Goal: Task Accomplishment & Management: Manage account settings

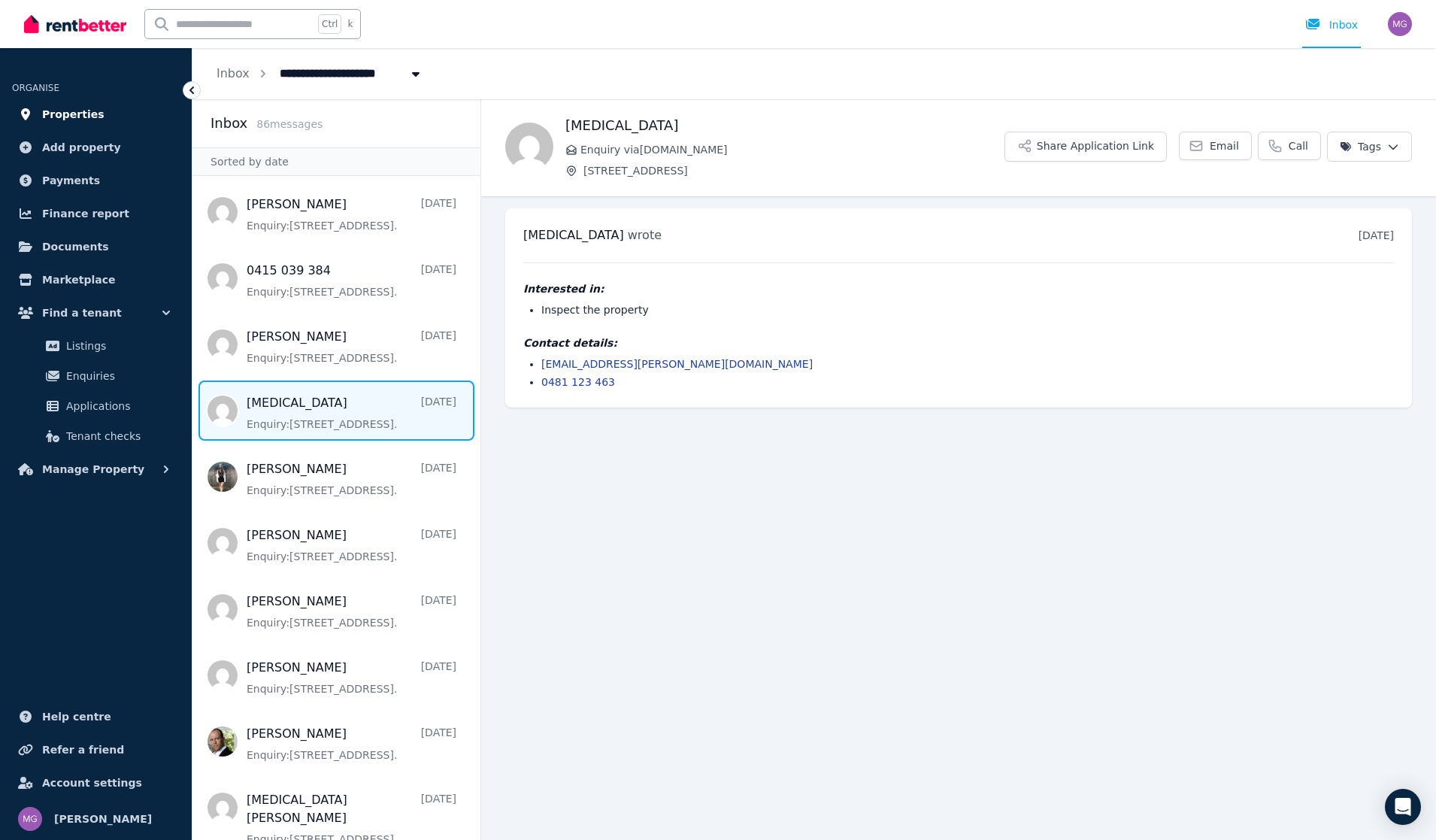
click at [84, 118] on span "Properties" at bounding box center [74, 114] width 62 height 18
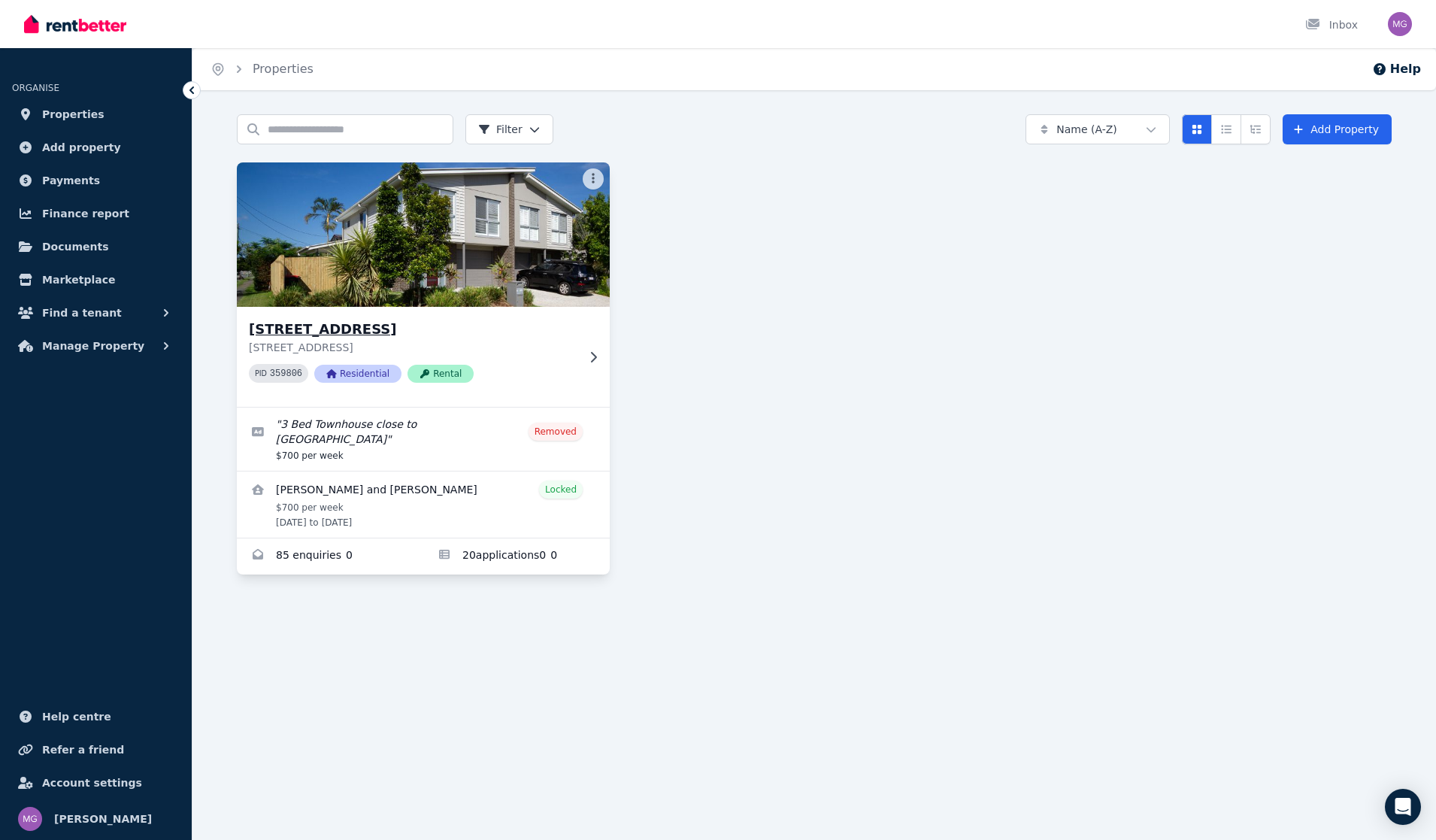
click at [546, 358] on div "[STREET_ADDRESS][GEOGRAPHIC_DATA][STREET_ADDRESS] PID 359806 Residential Rental" at bounding box center [413, 356] width 328 height 76
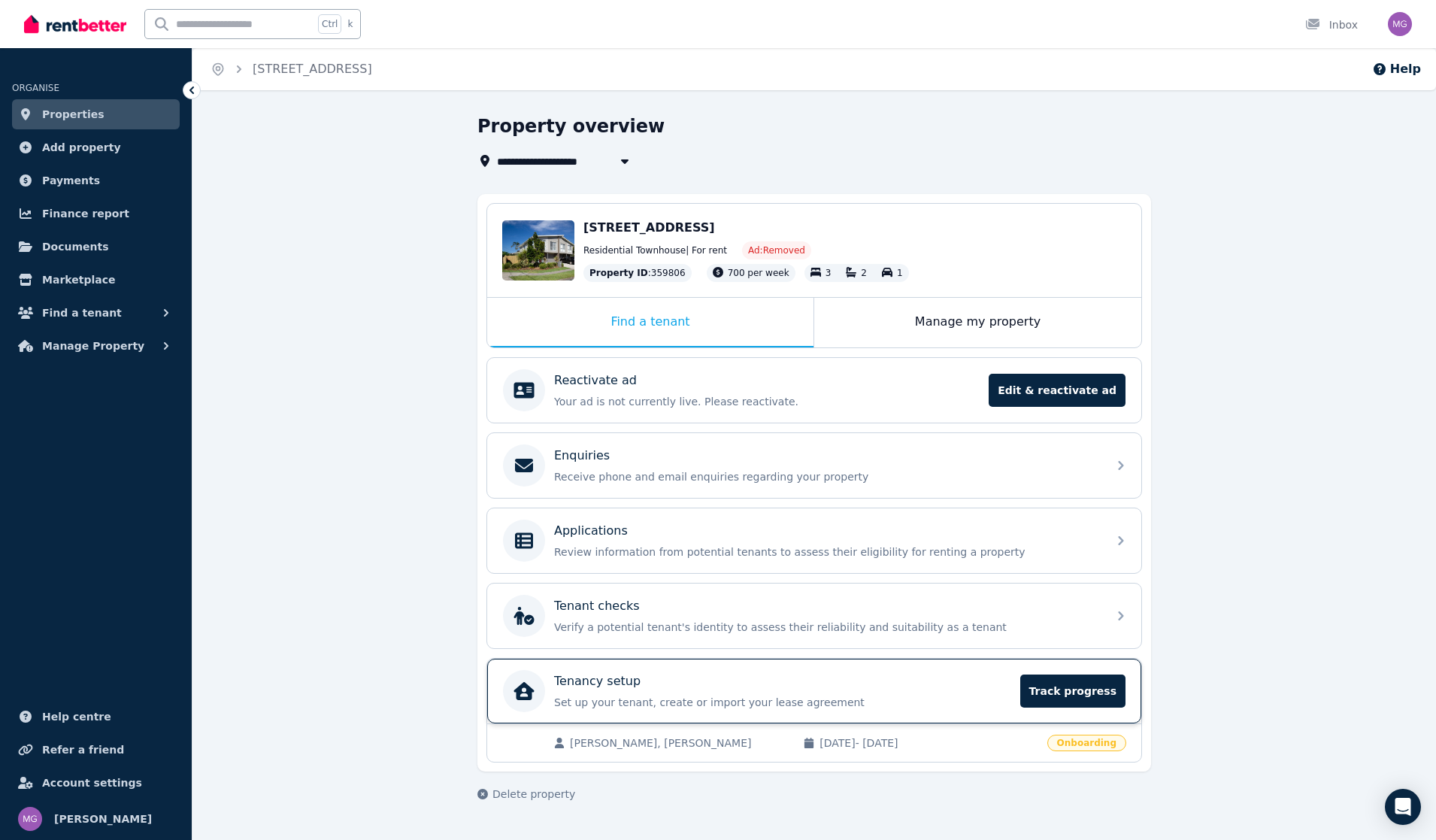
click at [606, 694] on div "Tenancy setup Set up your tenant, create or import your lease agreement Track p…" at bounding box center [783, 690] width 457 height 37
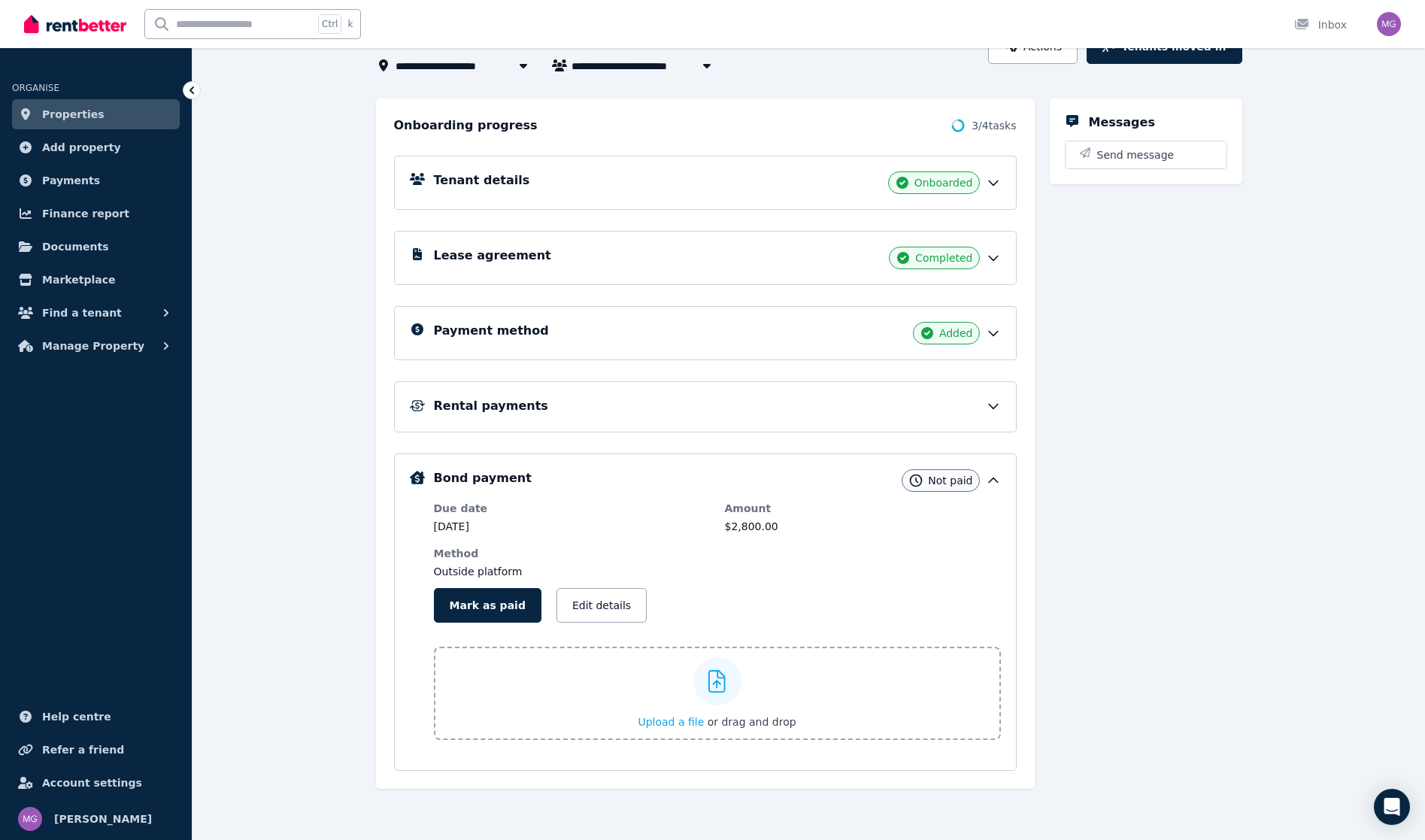
scroll to position [44, 0]
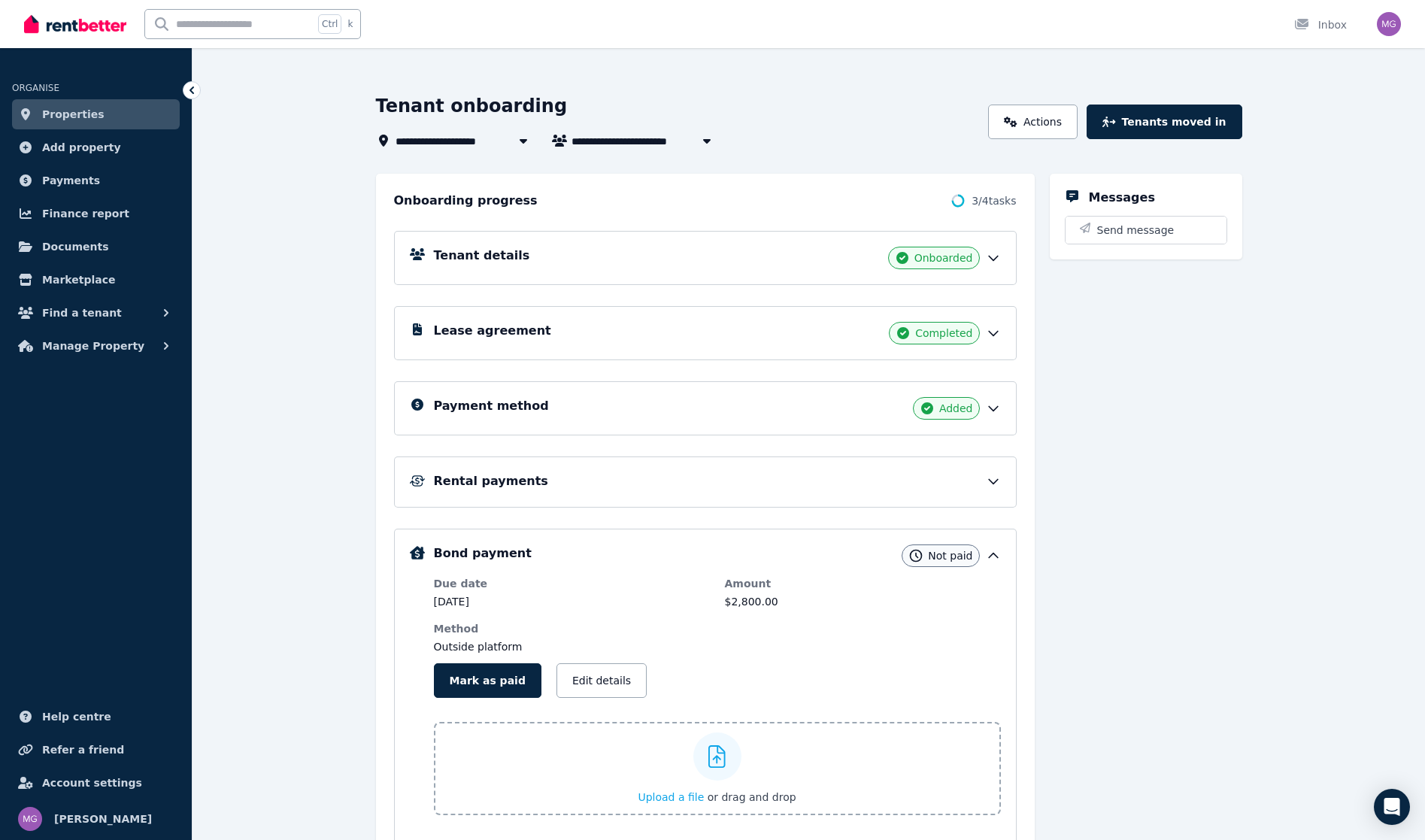
click at [683, 151] on div "**********" at bounding box center [809, 492] width 866 height 797
click at [697, 144] on button "button" at bounding box center [706, 140] width 27 height 18
type input "**********"
click at [629, 200] on span "[PERSON_NAME]" at bounding box center [657, 196] width 152 height 15
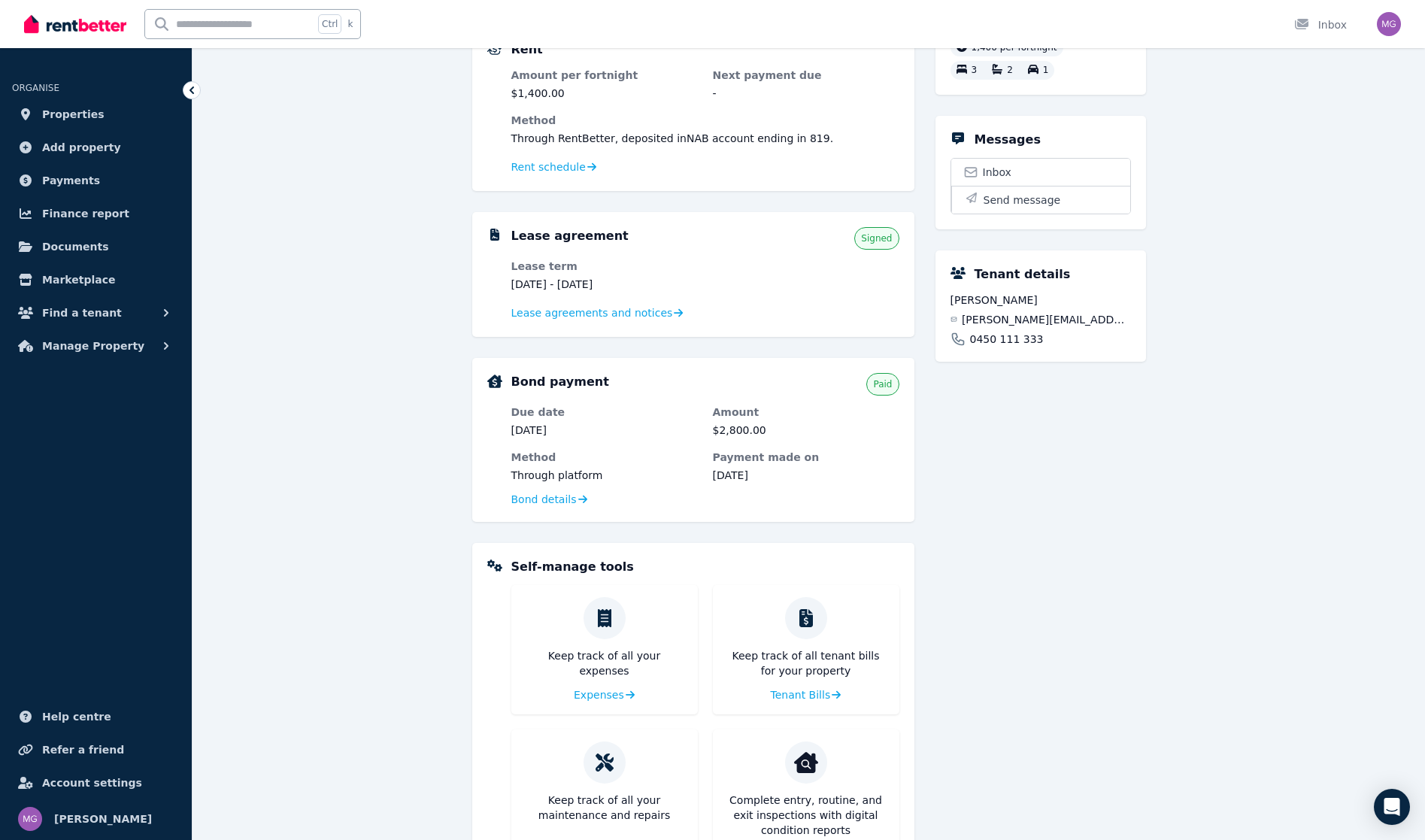
scroll to position [376, 0]
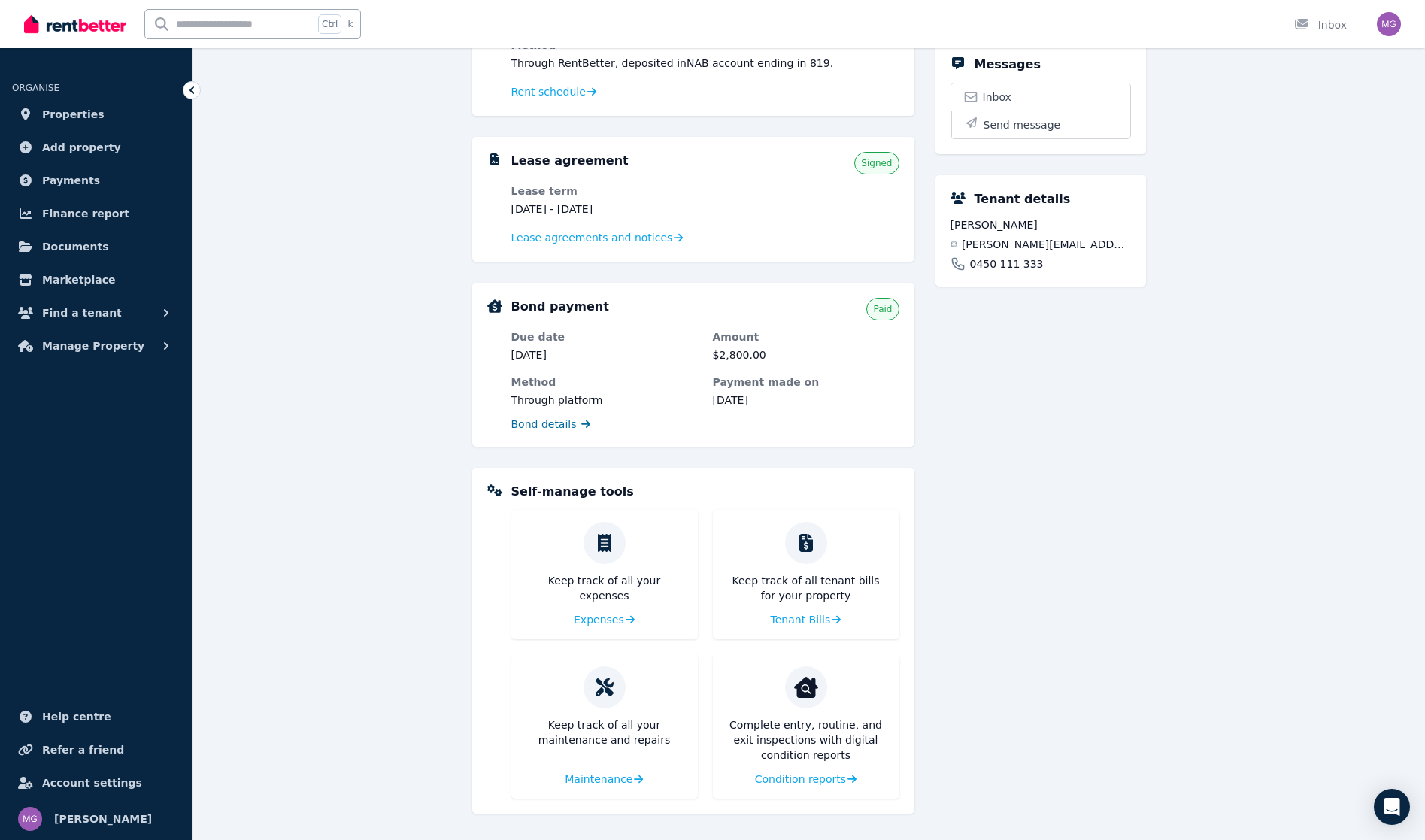
click at [545, 423] on span "Bond details" at bounding box center [544, 423] width 66 height 15
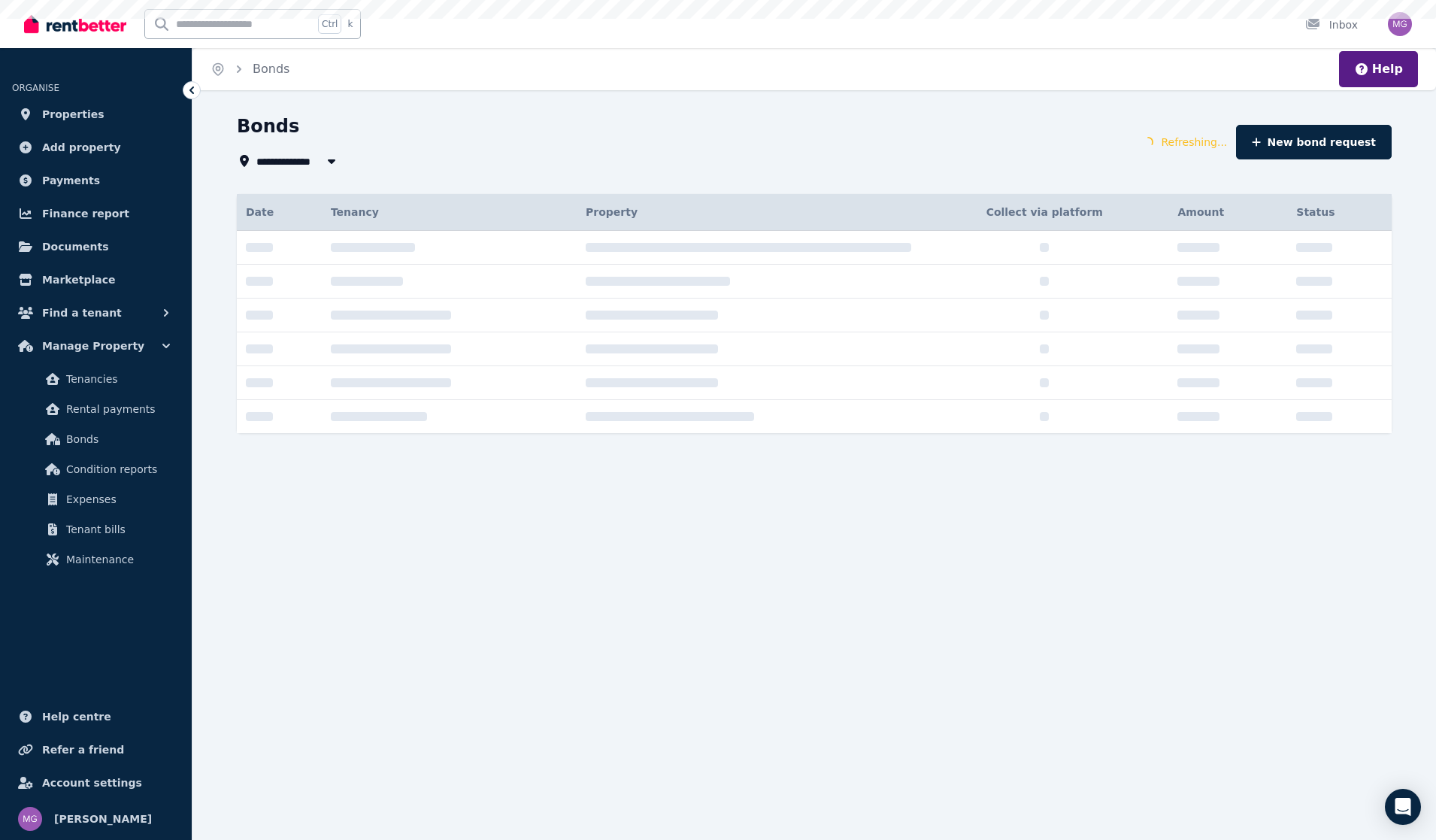
type input "**********"
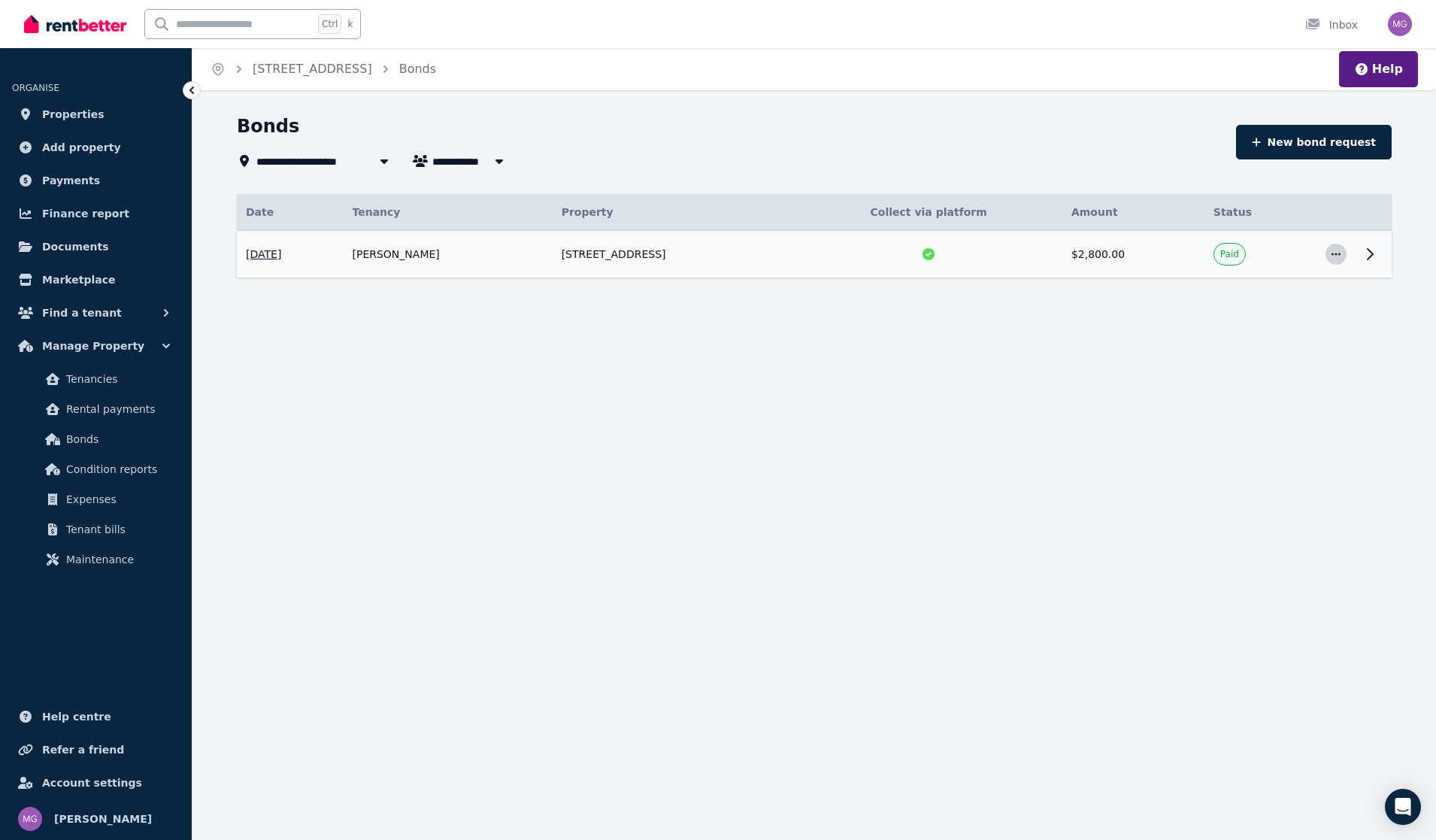
click at [1332, 260] on span "button" at bounding box center [1336, 254] width 21 height 21
click at [1362, 256] on icon at bounding box center [1369, 253] width 18 height 18
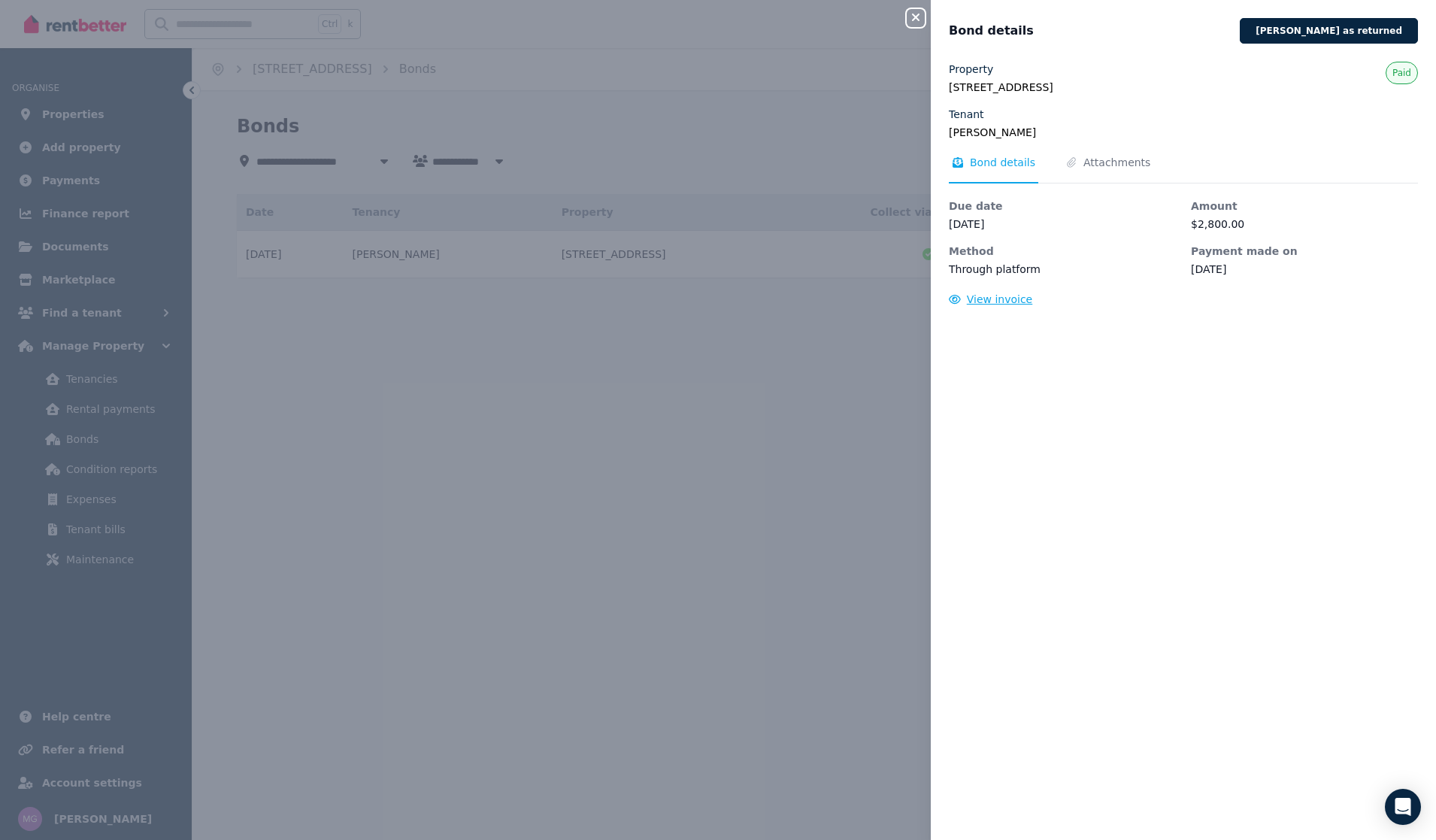
click at [990, 299] on span "View invoice" at bounding box center [1000, 299] width 66 height 12
click at [919, 19] on icon "button" at bounding box center [915, 17] width 18 height 12
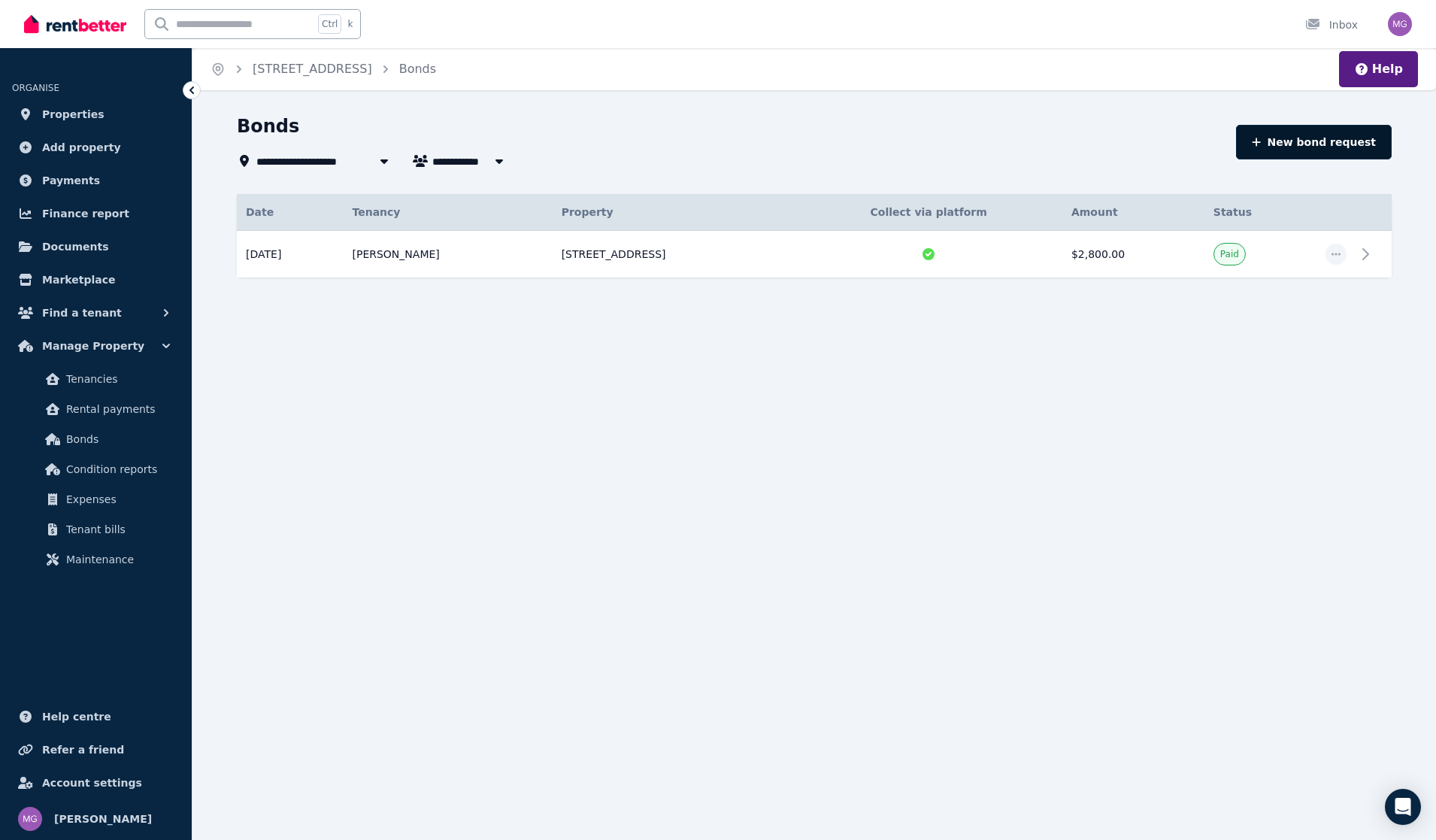
click at [1300, 146] on button "New bond request" at bounding box center [1314, 142] width 156 height 35
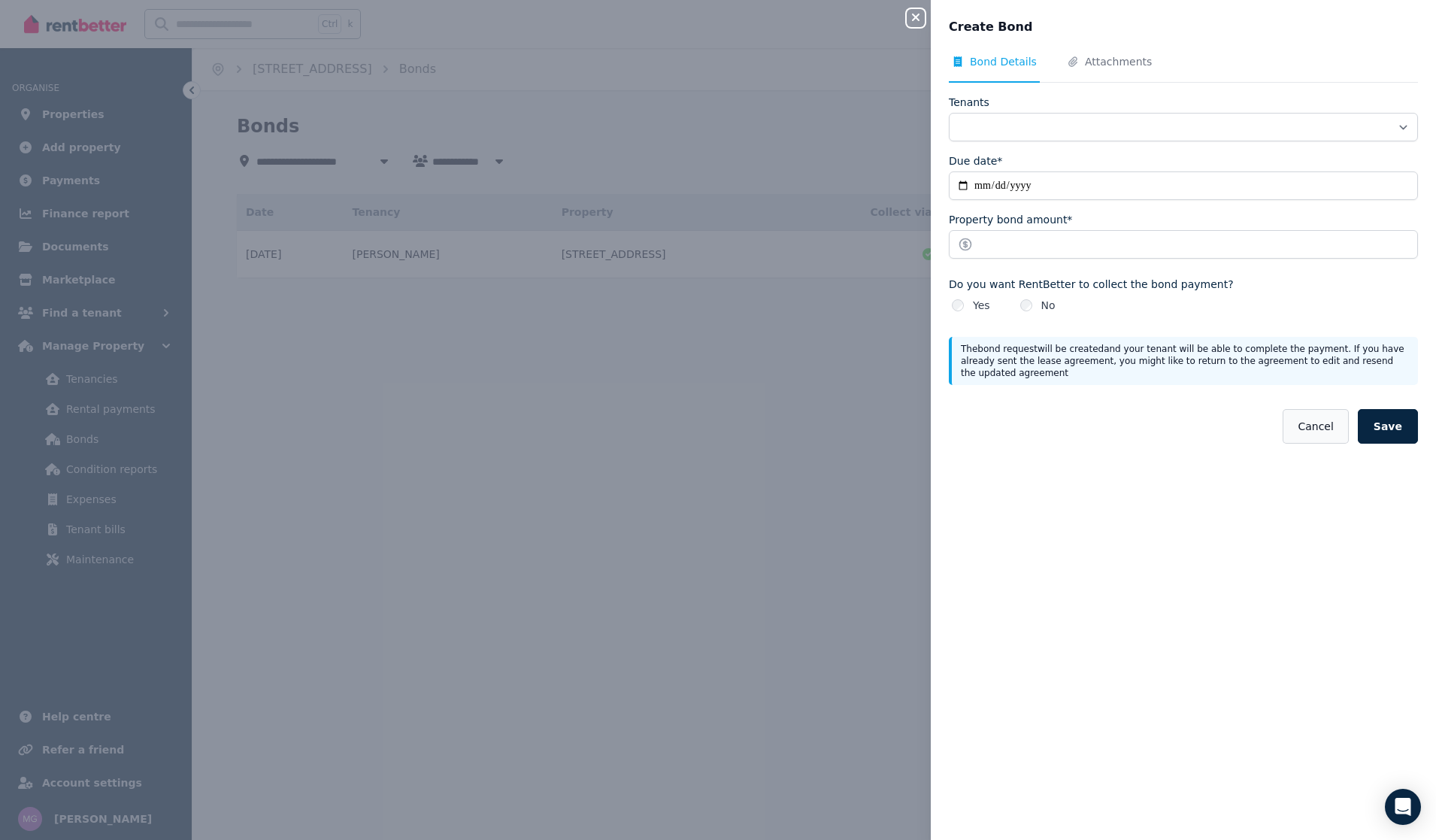
click at [1335, 414] on button "Cancel" at bounding box center [1316, 426] width 66 height 35
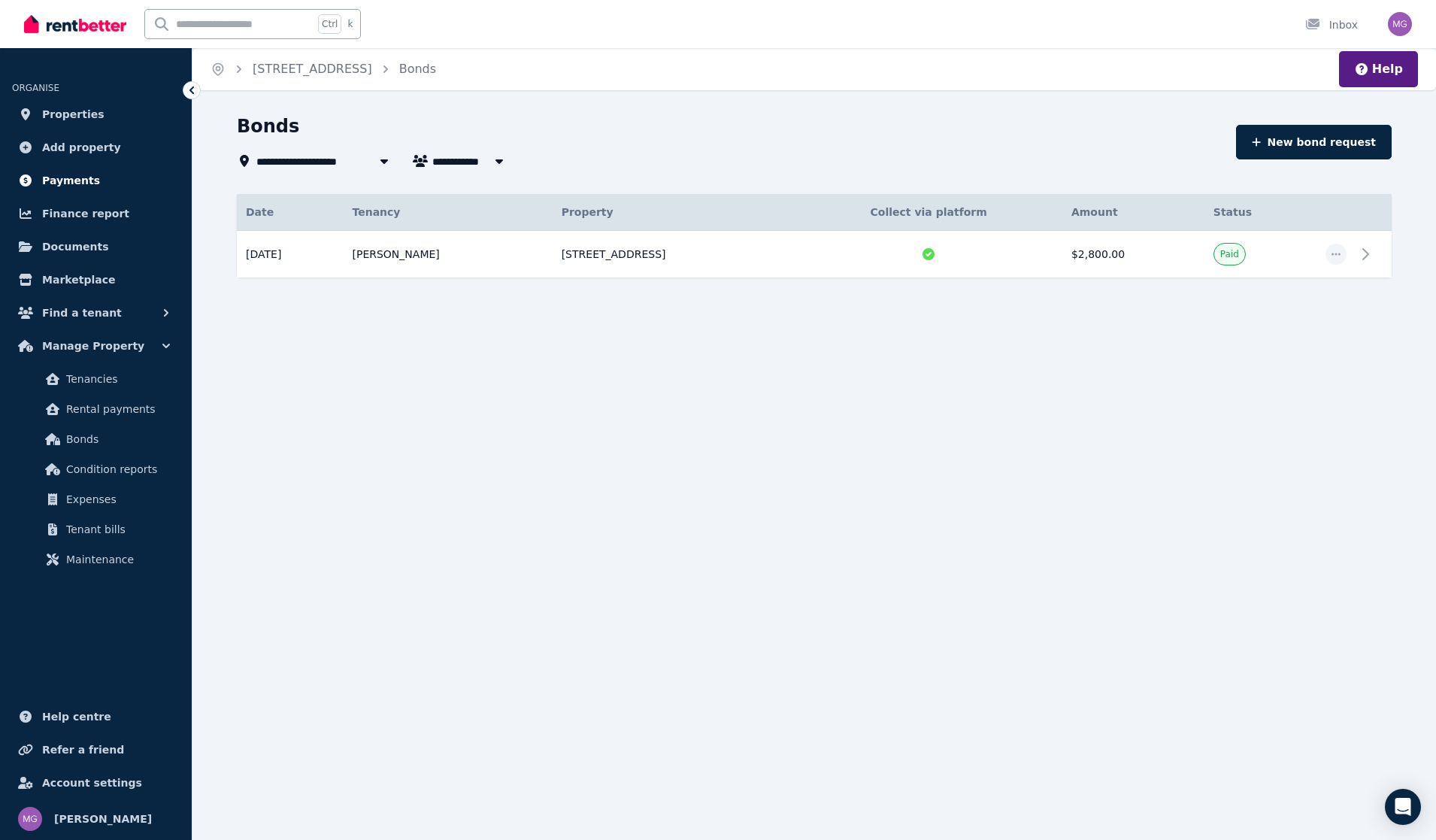
click at [79, 189] on link "Payments" at bounding box center [96, 180] width 168 height 30
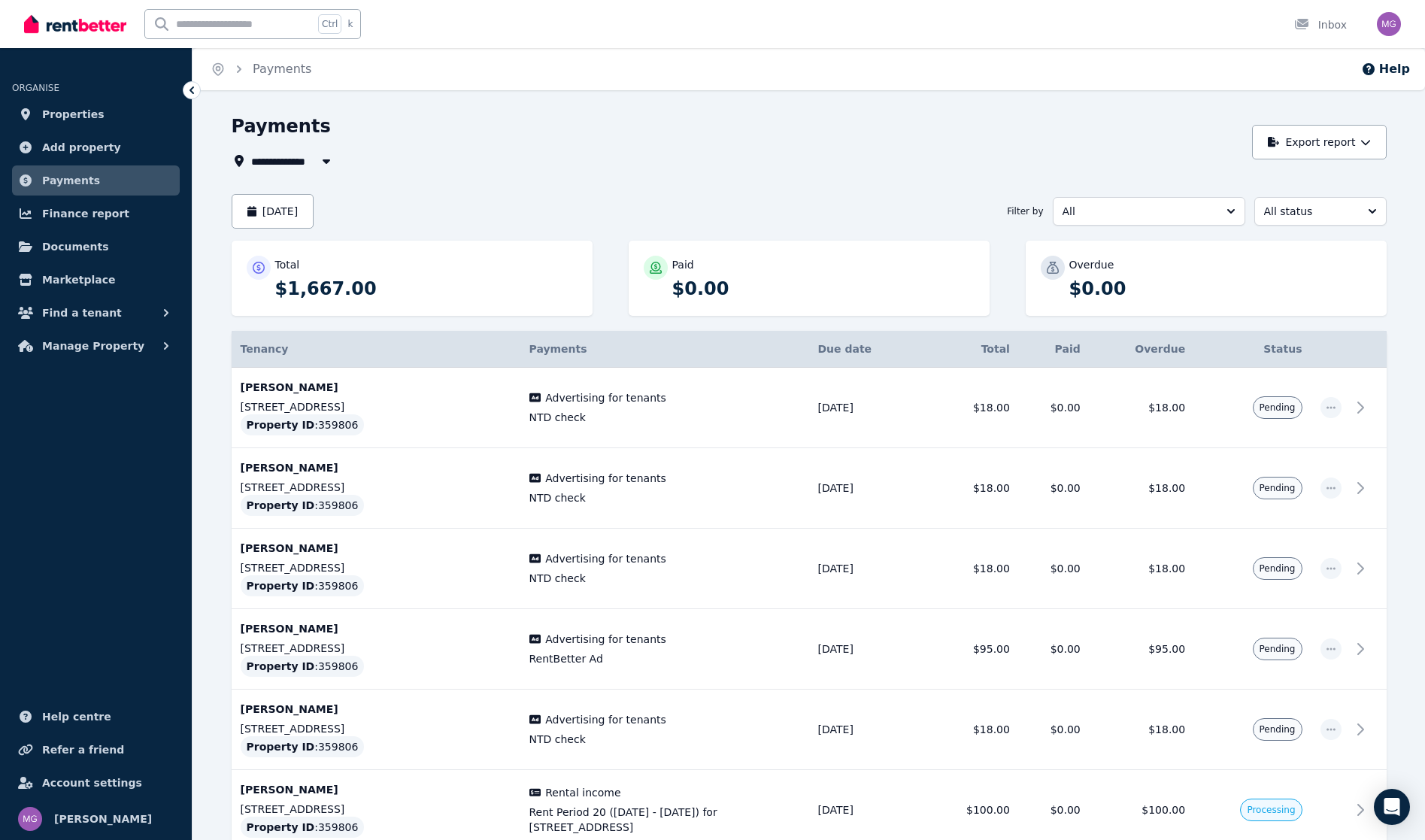
click at [307, 161] on span "All Properties" at bounding box center [299, 161] width 97 height 18
click at [295, 215] on span "[STREET_ADDRESS]" at bounding box center [337, 216] width 152 height 15
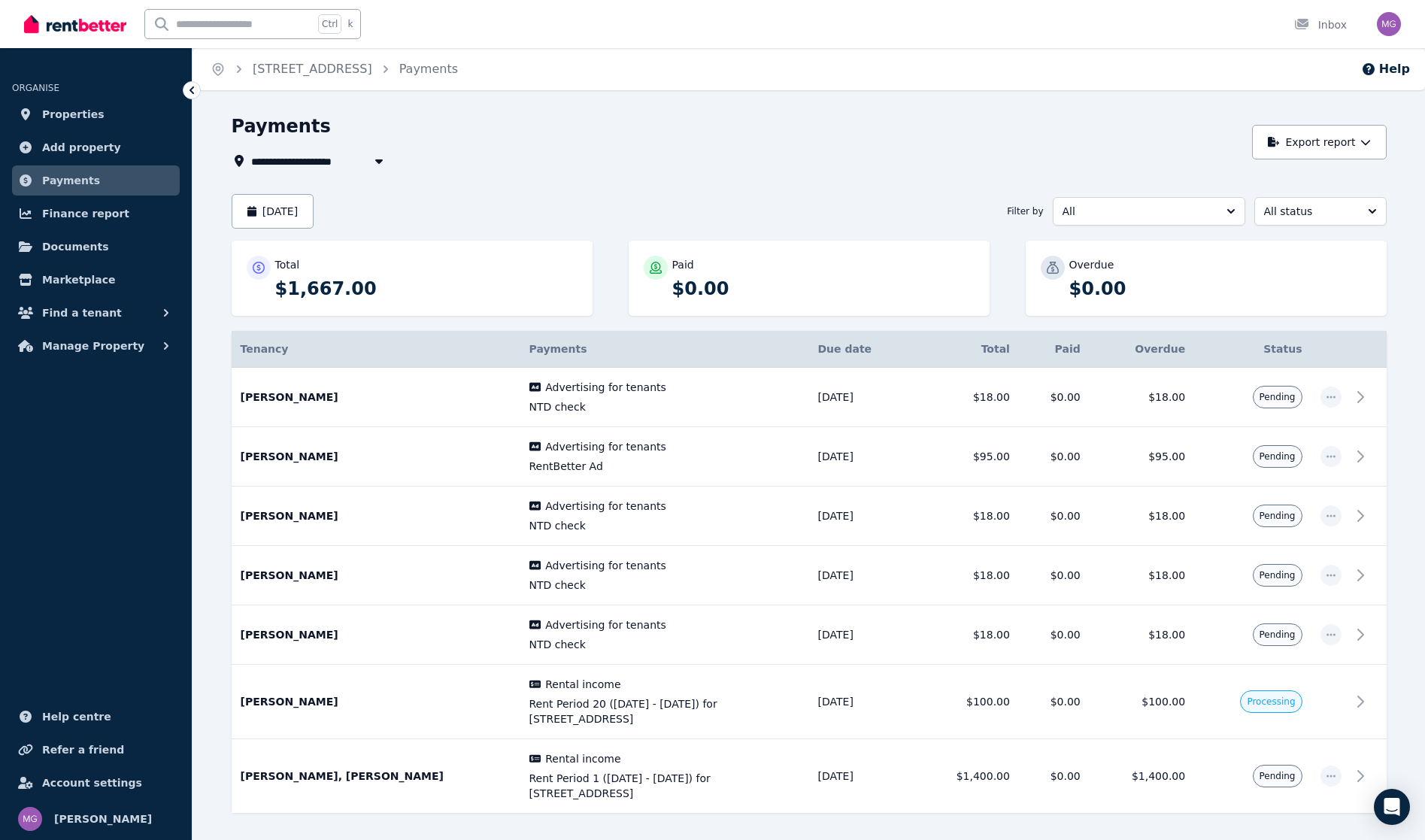
click at [382, 164] on icon "button" at bounding box center [378, 161] width 15 height 12
type input "**********"
click at [453, 141] on div "Payments" at bounding box center [738, 128] width 1012 height 29
click at [100, 226] on link "Finance report" at bounding box center [96, 213] width 168 height 30
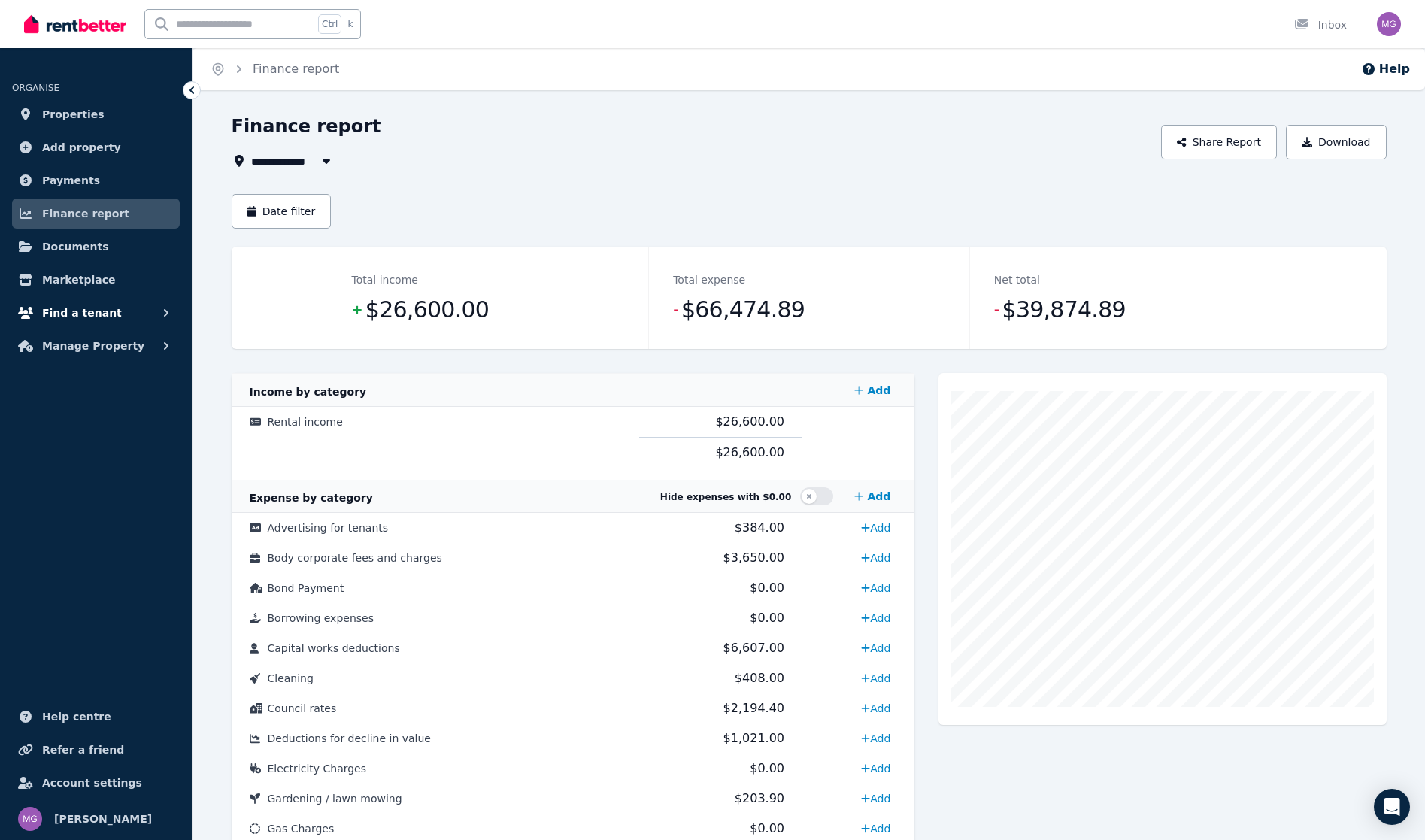
click at [110, 309] on button "Find a tenant" at bounding box center [96, 312] width 168 height 30
click at [78, 474] on span "Manage Property" at bounding box center [93, 469] width 102 height 18
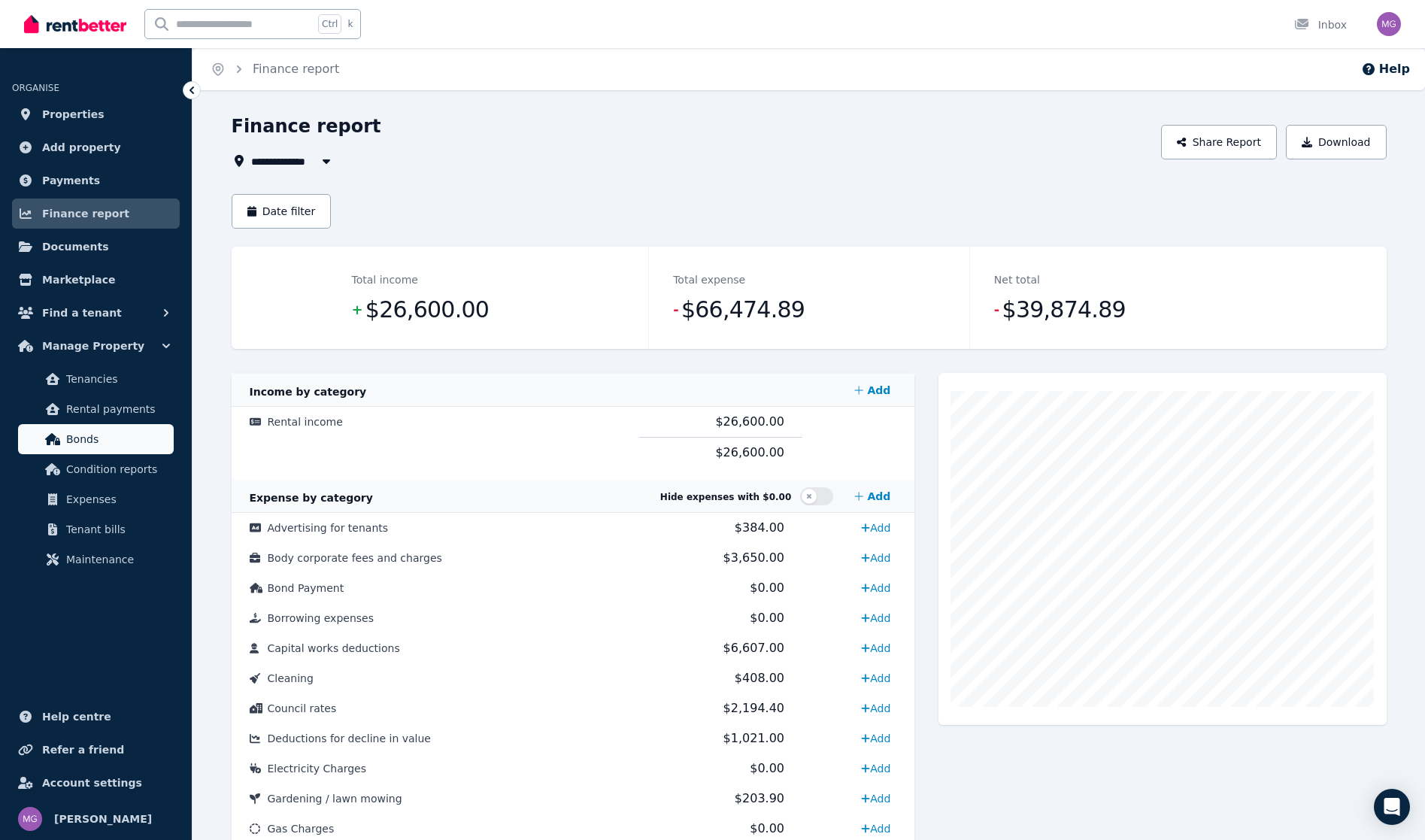
click at [116, 439] on span "Bonds" at bounding box center [116, 439] width 101 height 18
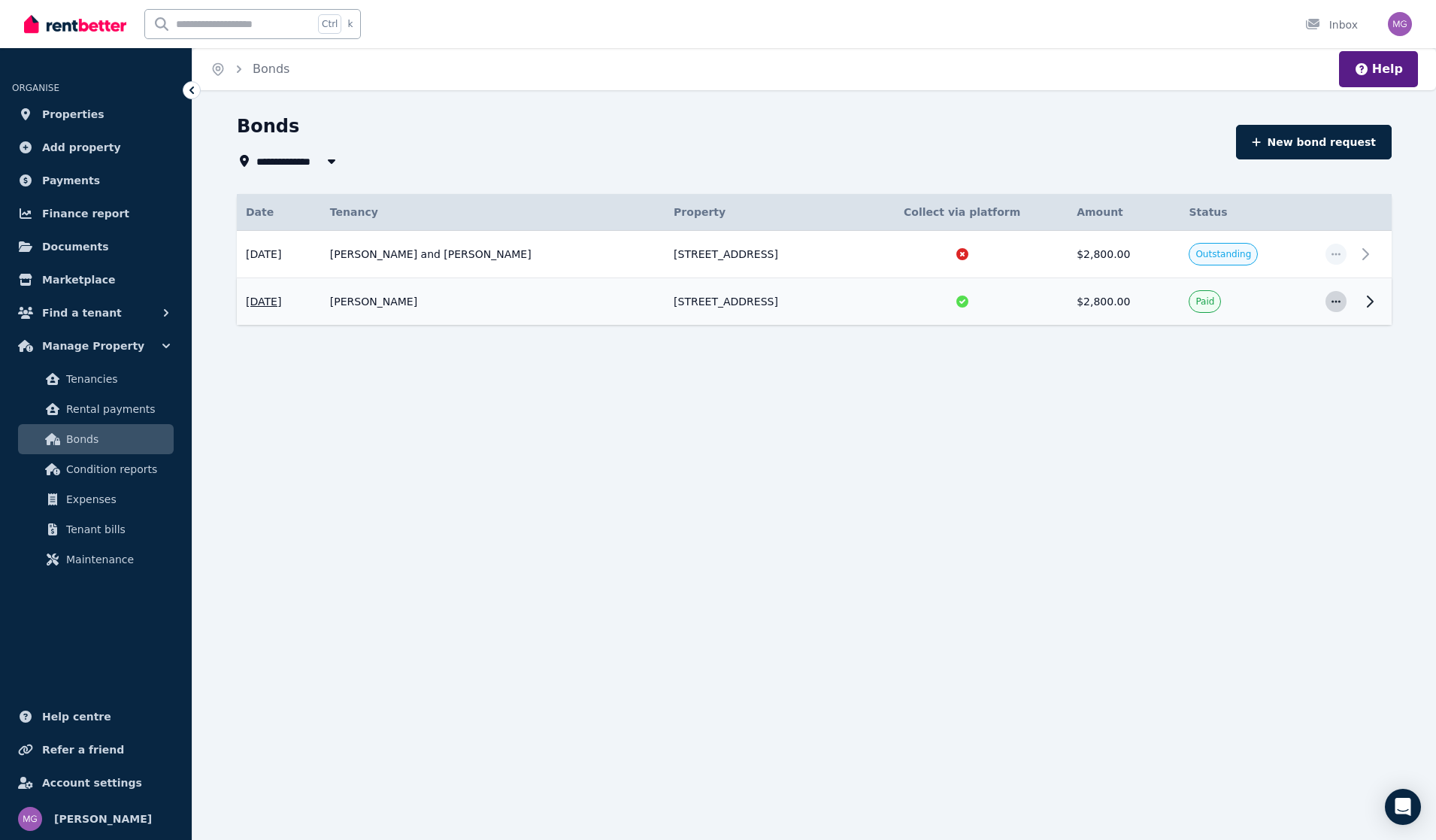
click at [1329, 302] on span "button" at bounding box center [1336, 301] width 21 height 21
click at [1232, 331] on button "View details" at bounding box center [1274, 342] width 144 height 30
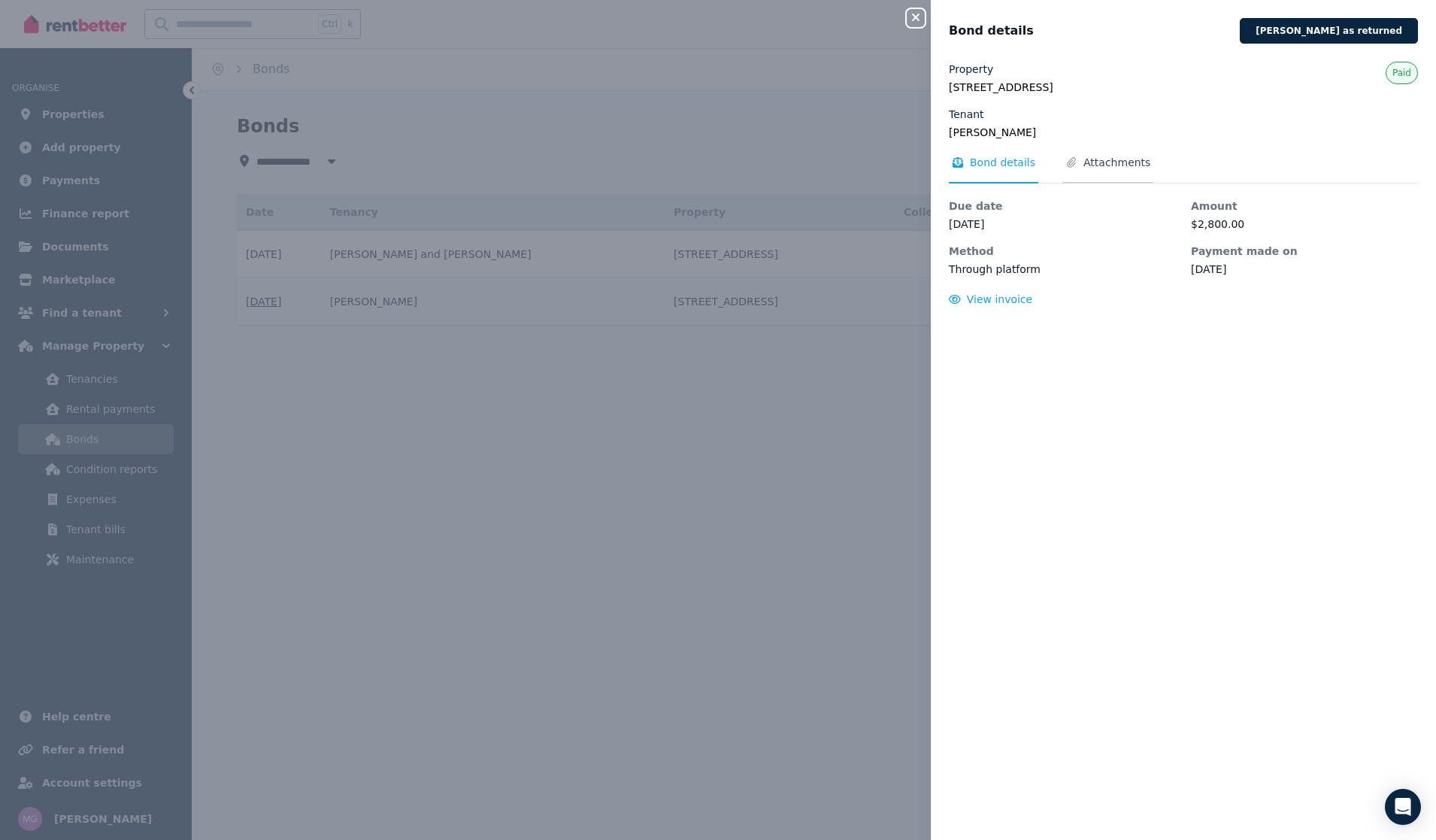
click at [1083, 164] on span "Attachments" at bounding box center [1116, 162] width 67 height 15
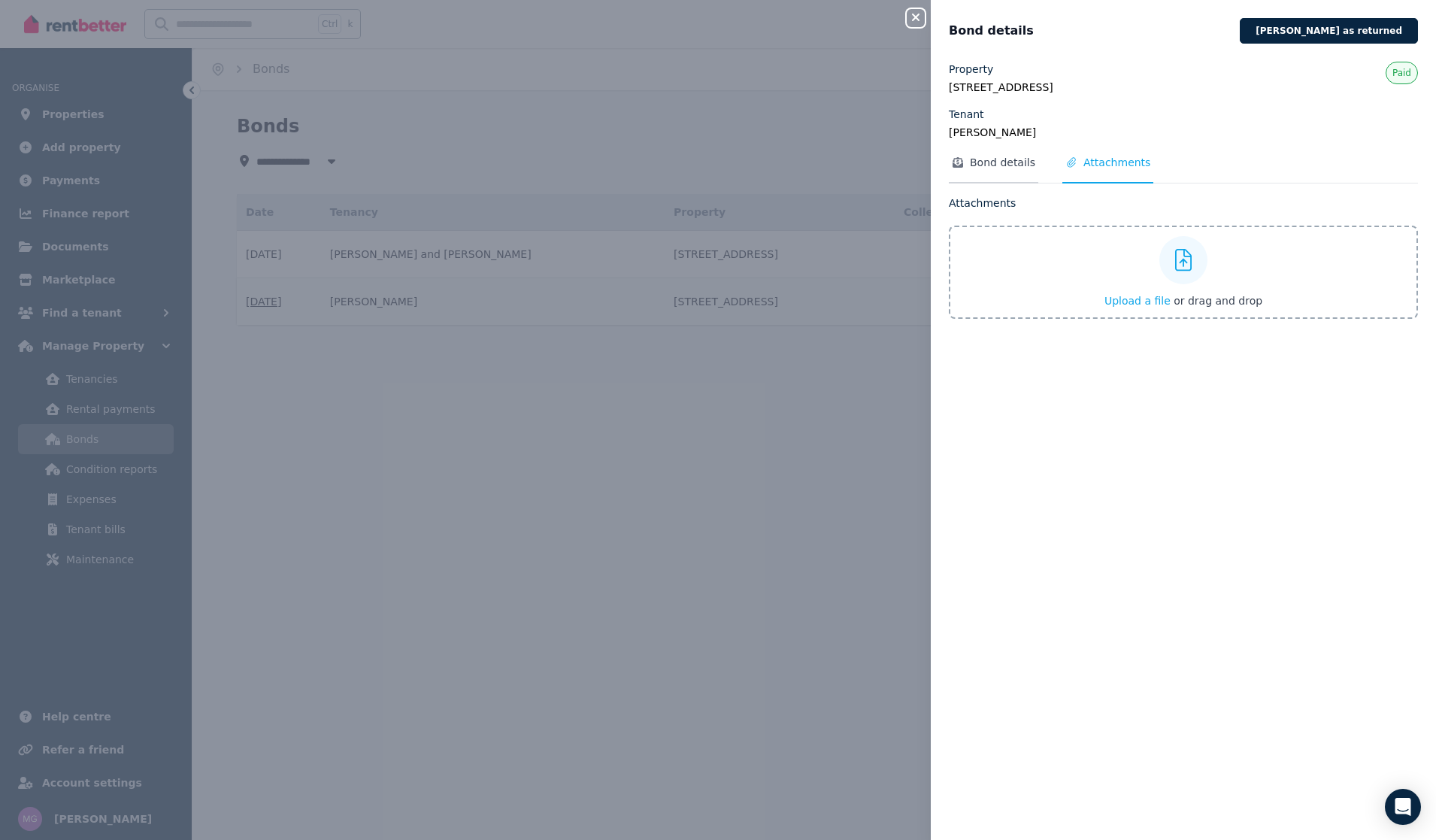
click at [984, 157] on span "Bond details" at bounding box center [1003, 162] width 66 height 15
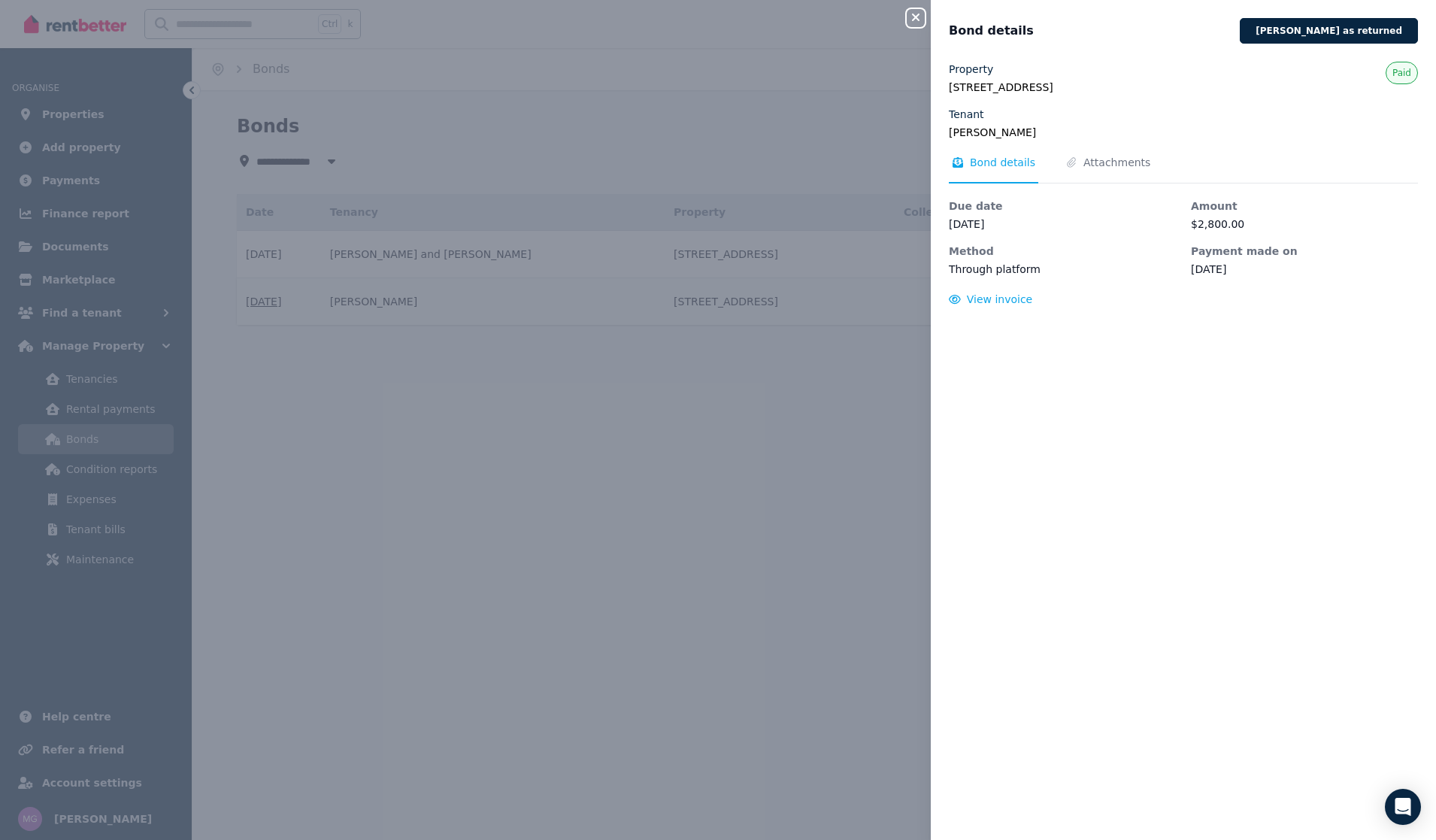
drag, startPoint x: 639, startPoint y: 301, endPoint x: 666, endPoint y: 320, distance: 33.0
click at [648, 310] on div "Close panel Bond details [PERSON_NAME] as returned Property [STREET_ADDRESS] Te…" at bounding box center [718, 420] width 1436 height 840
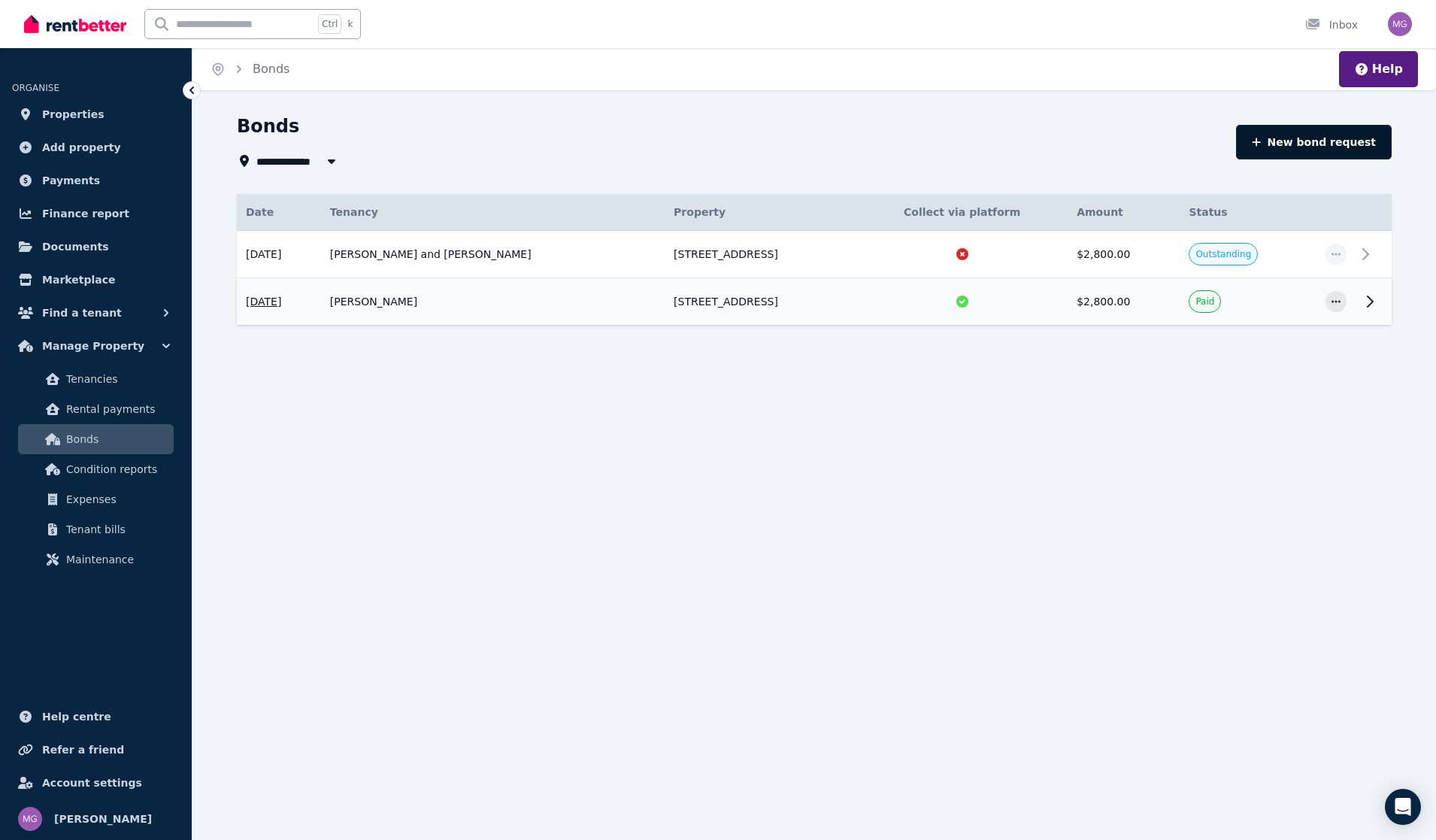
click at [1337, 151] on button "New bond request" at bounding box center [1314, 142] width 156 height 35
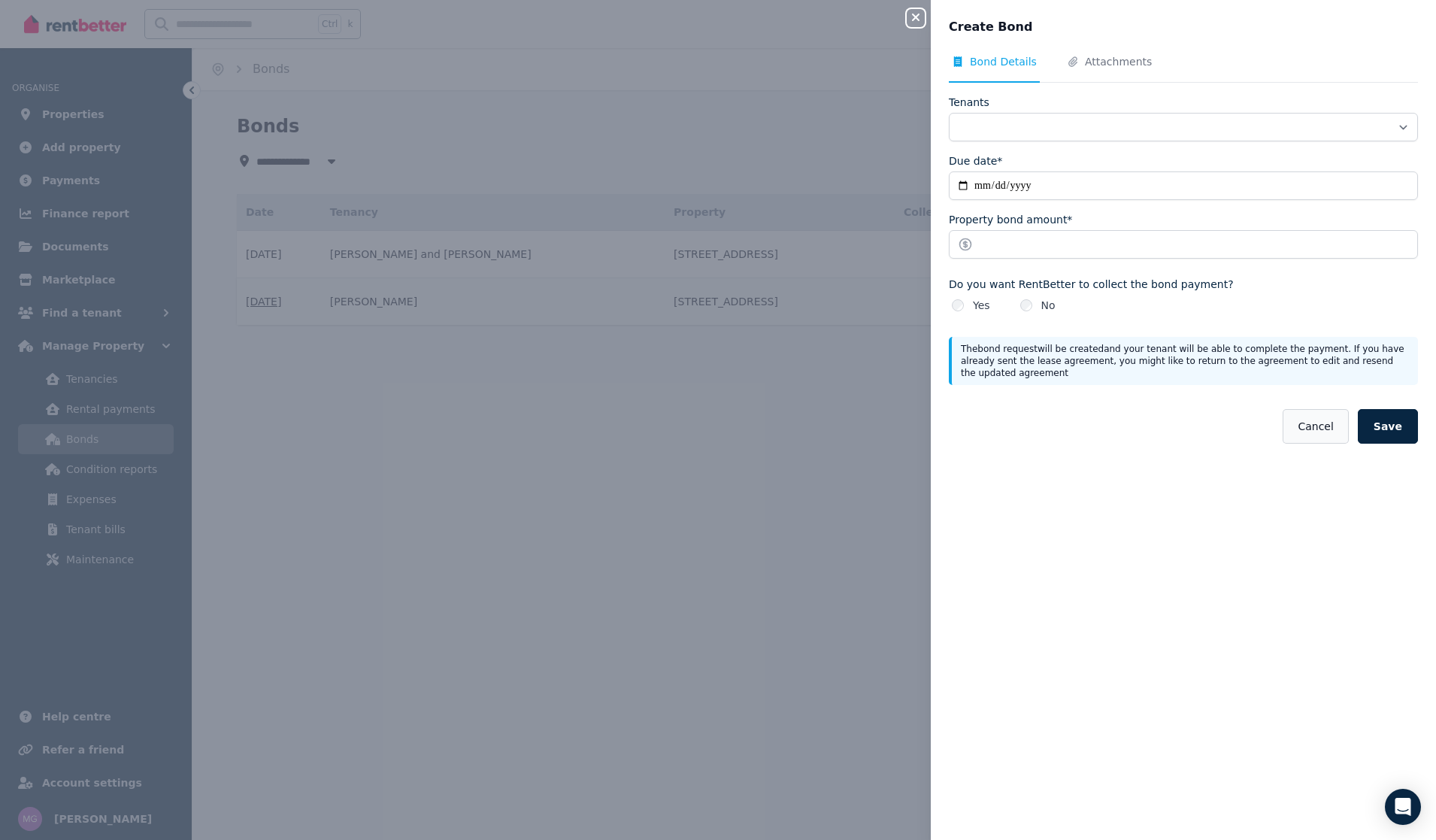
click at [1329, 433] on button "Cancel" at bounding box center [1316, 426] width 66 height 35
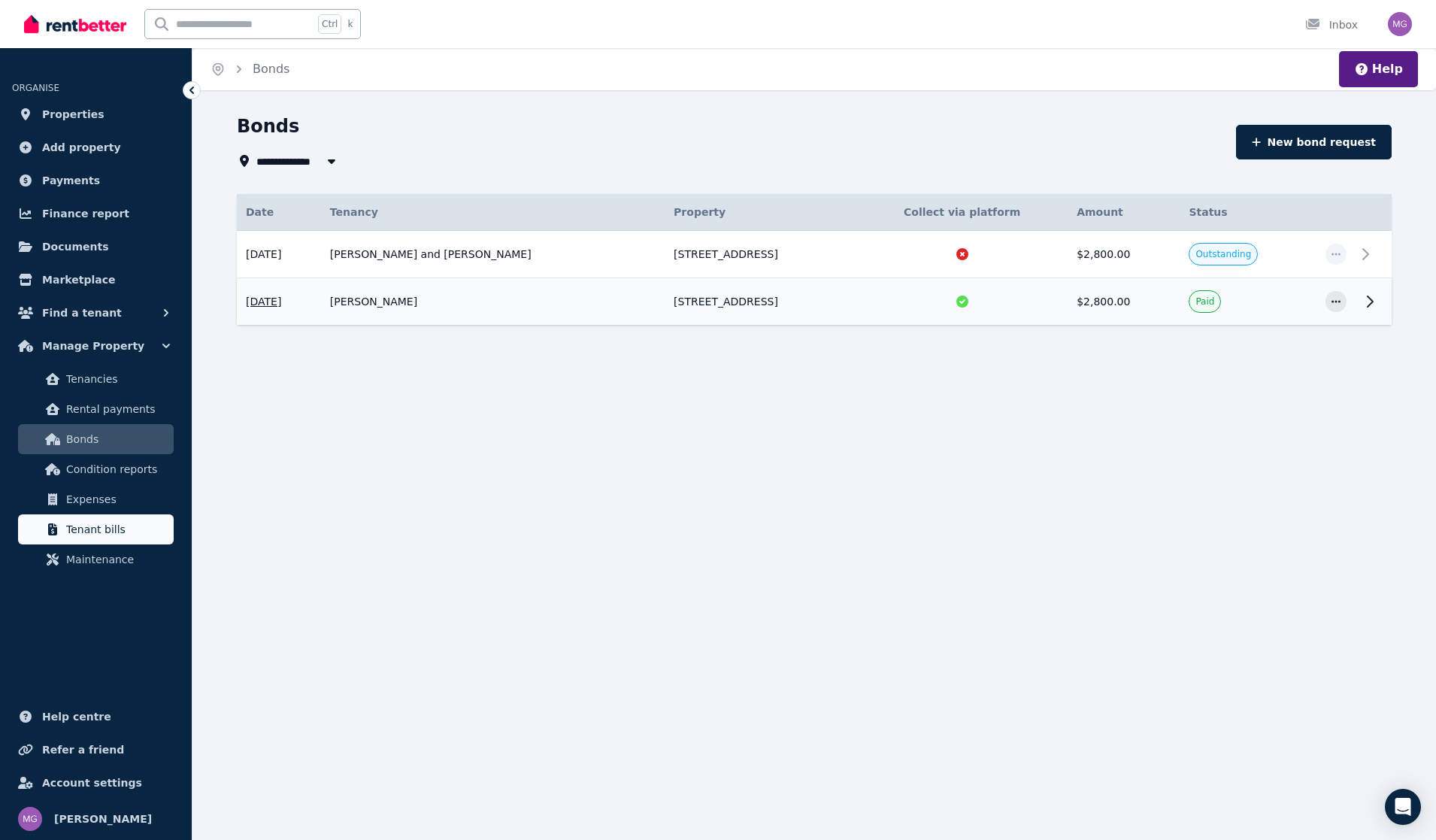
click at [125, 516] on link "Tenant bills" at bounding box center [96, 529] width 156 height 30
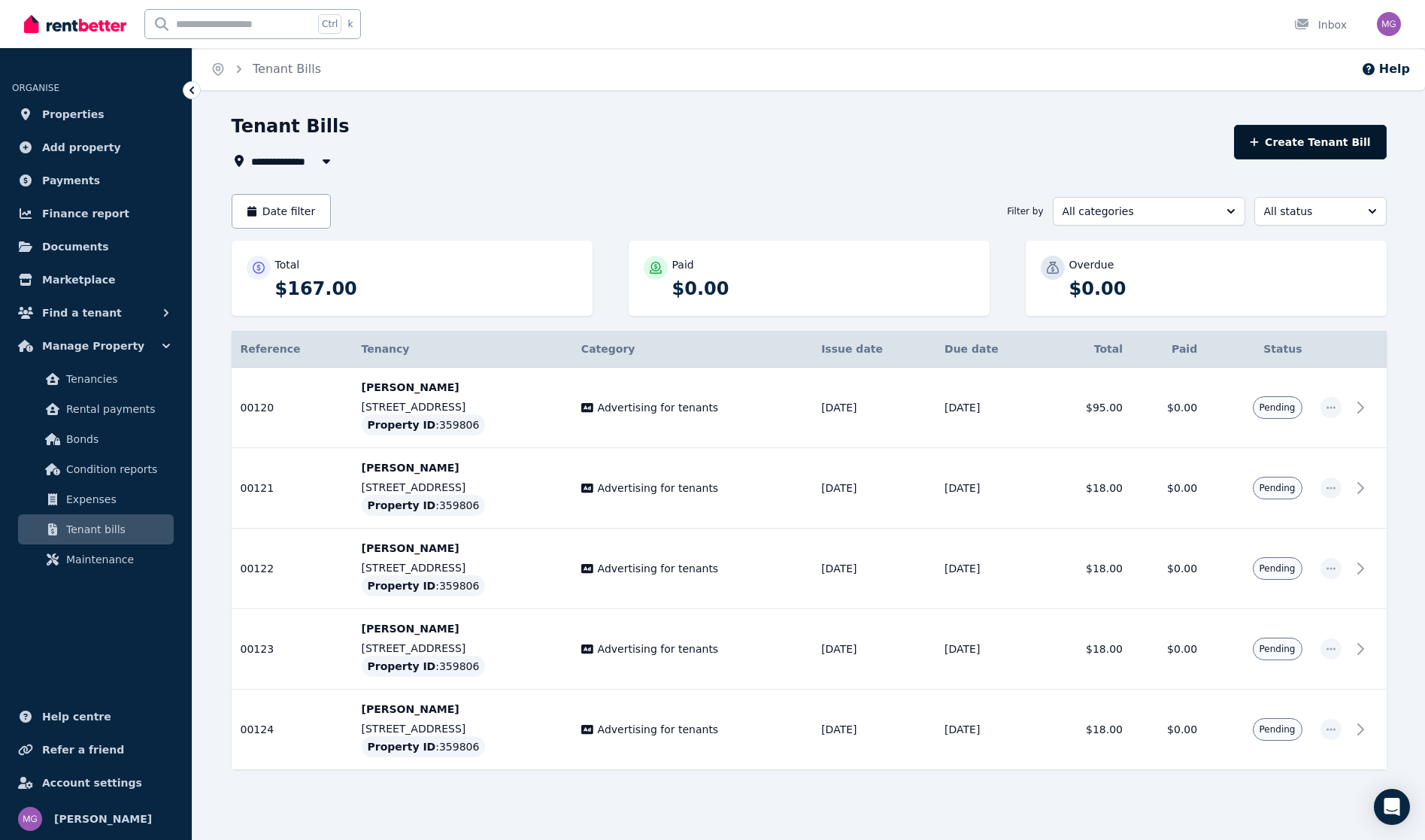
click at [1341, 138] on button "Create Tenant Bill" at bounding box center [1310, 142] width 152 height 35
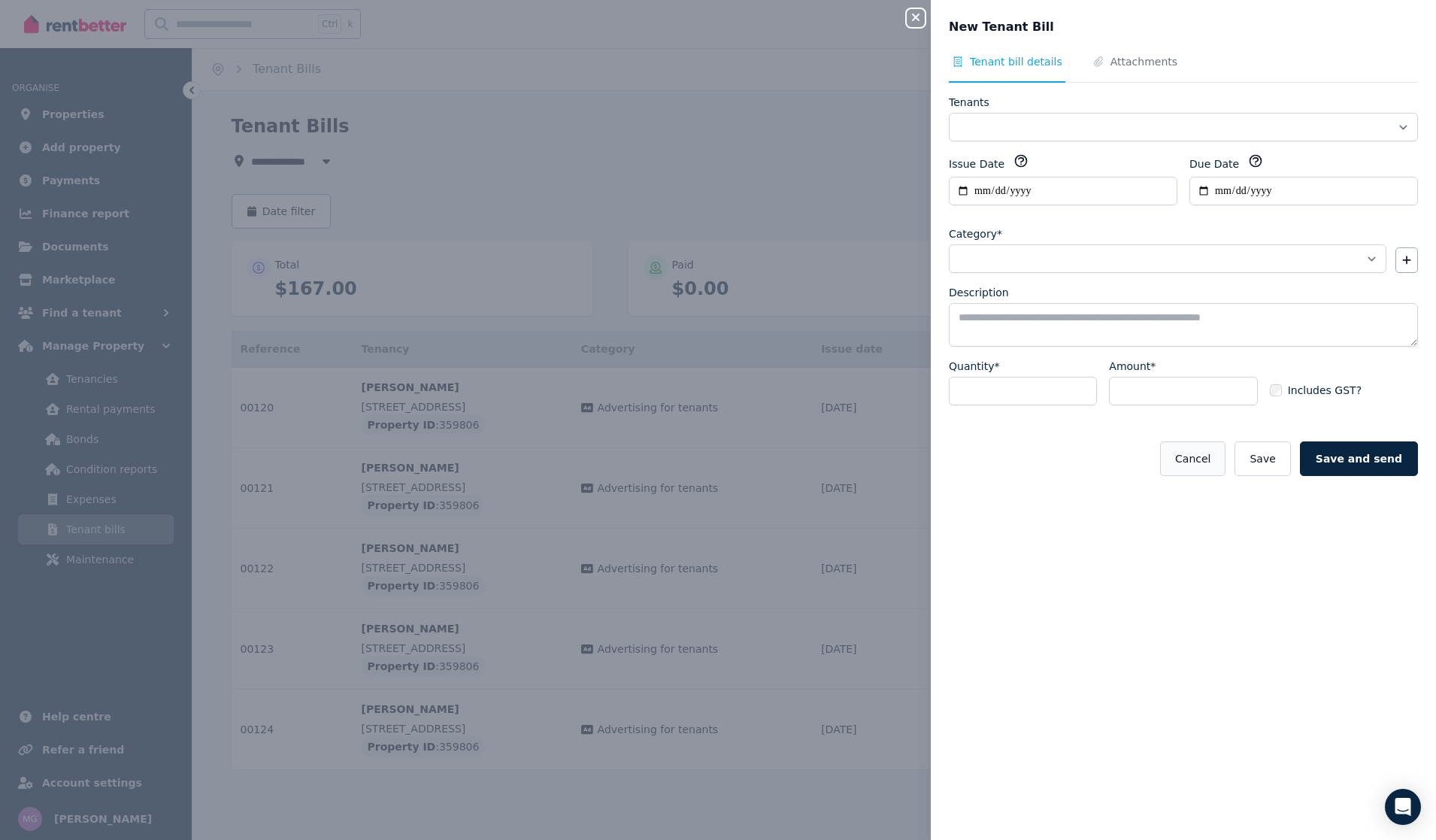
click at [1214, 458] on button "Cancel" at bounding box center [1193, 458] width 66 height 35
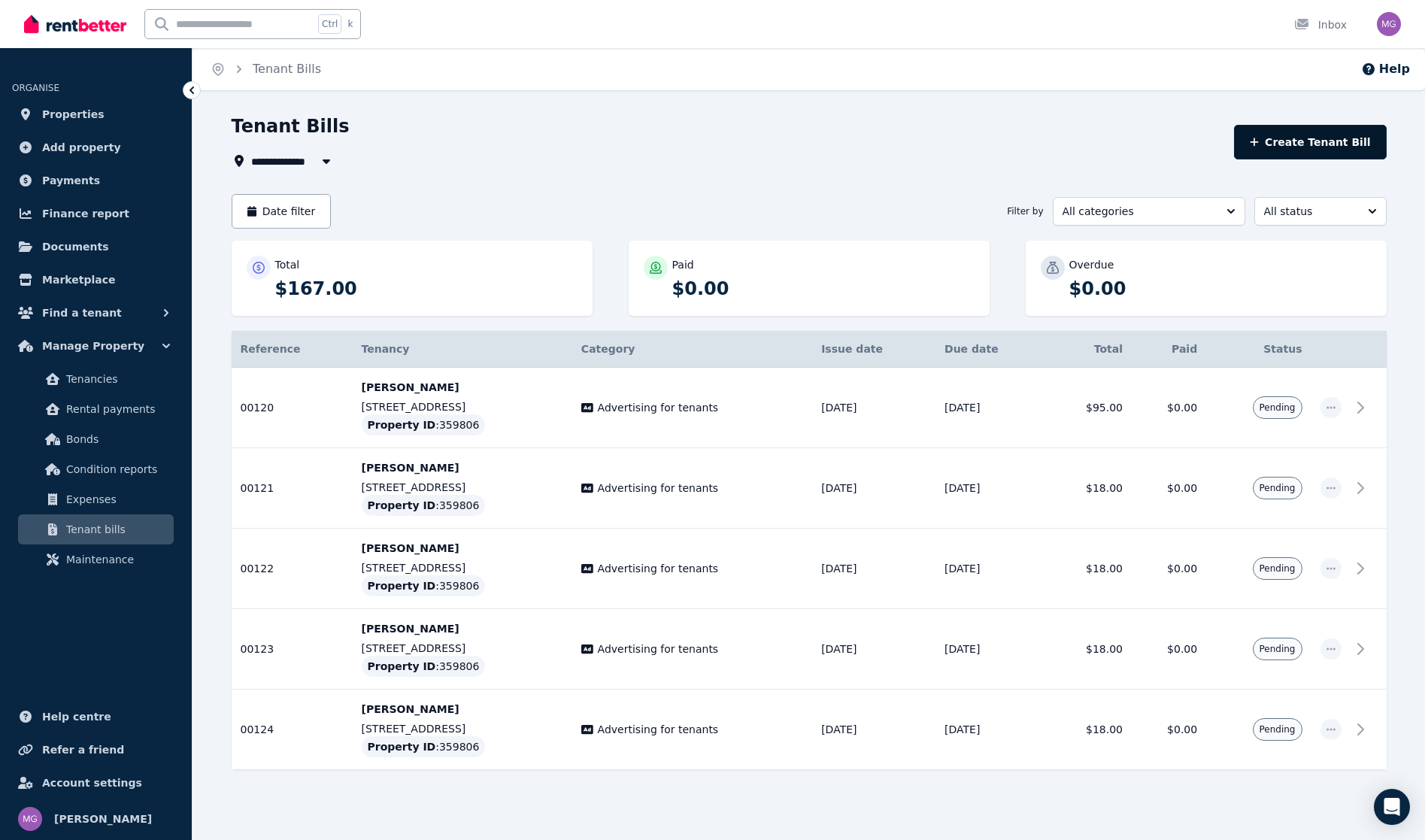
click at [1316, 147] on button "Create Tenant Bill" at bounding box center [1310, 142] width 152 height 35
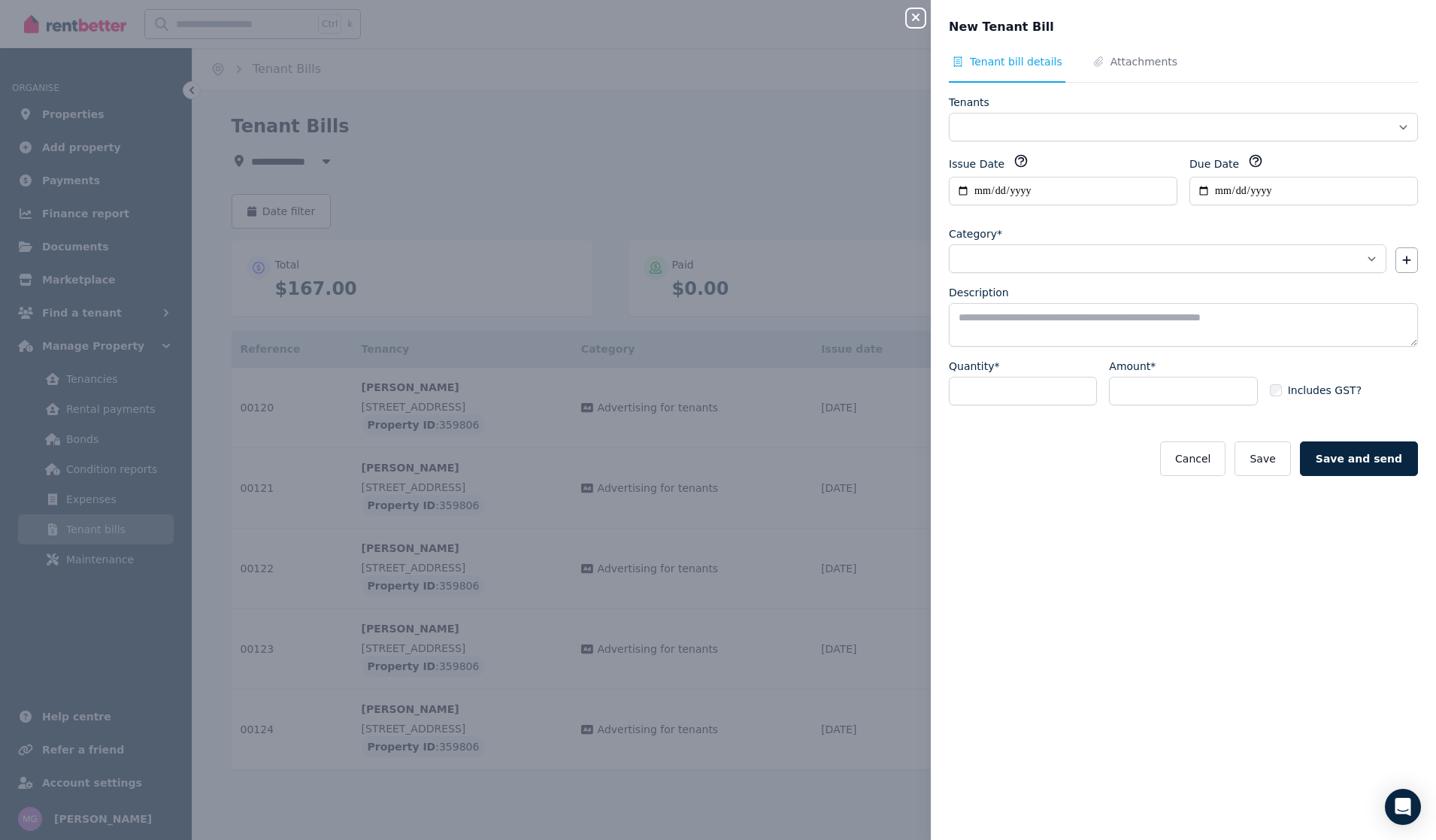
click at [1145, 52] on div "**********" at bounding box center [1183, 420] width 505 height 840
click at [1099, 71] on span "Attachments" at bounding box center [1134, 68] width 91 height 29
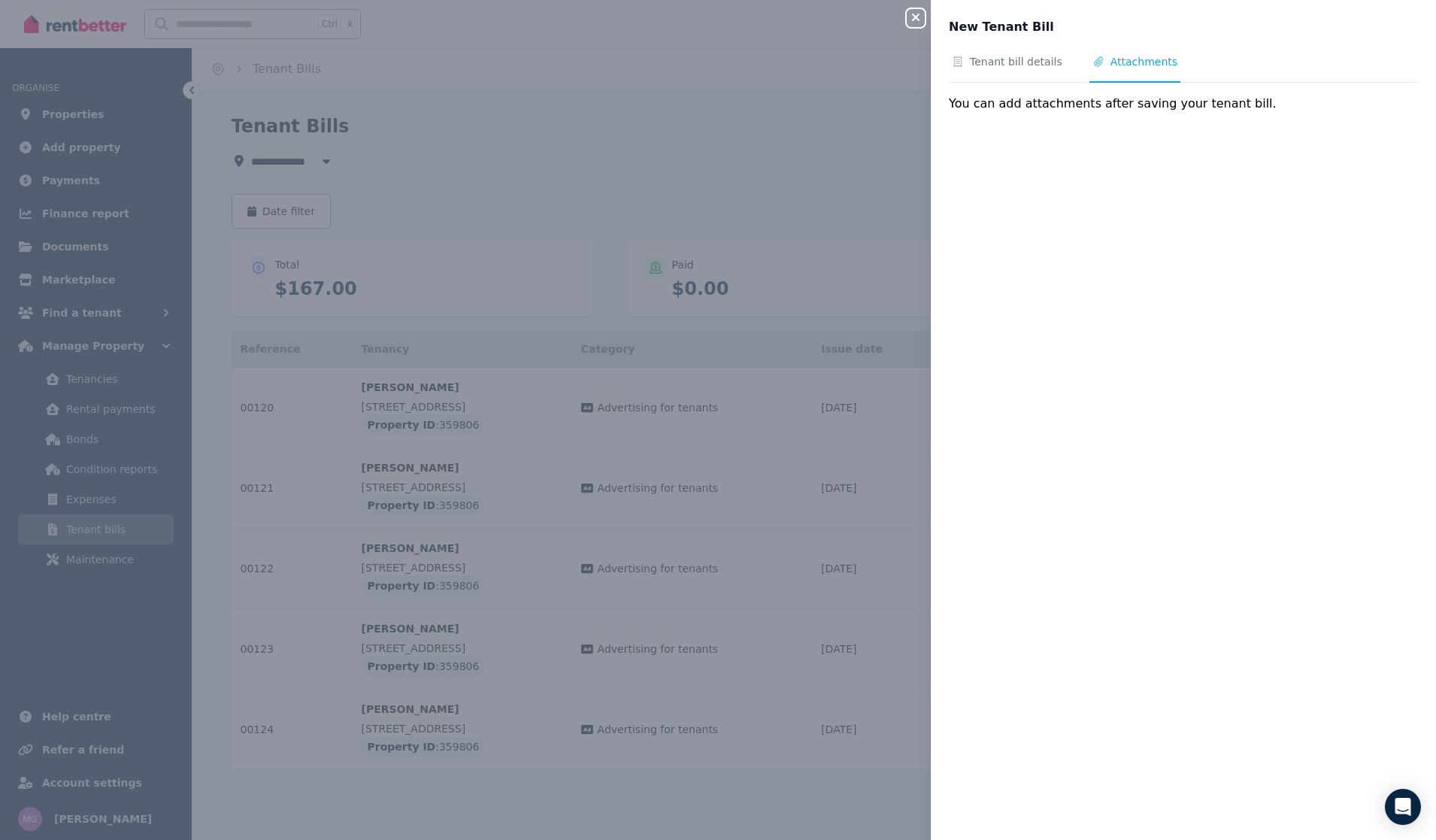
click at [916, 22] on icon "button" at bounding box center [915, 17] width 18 height 12
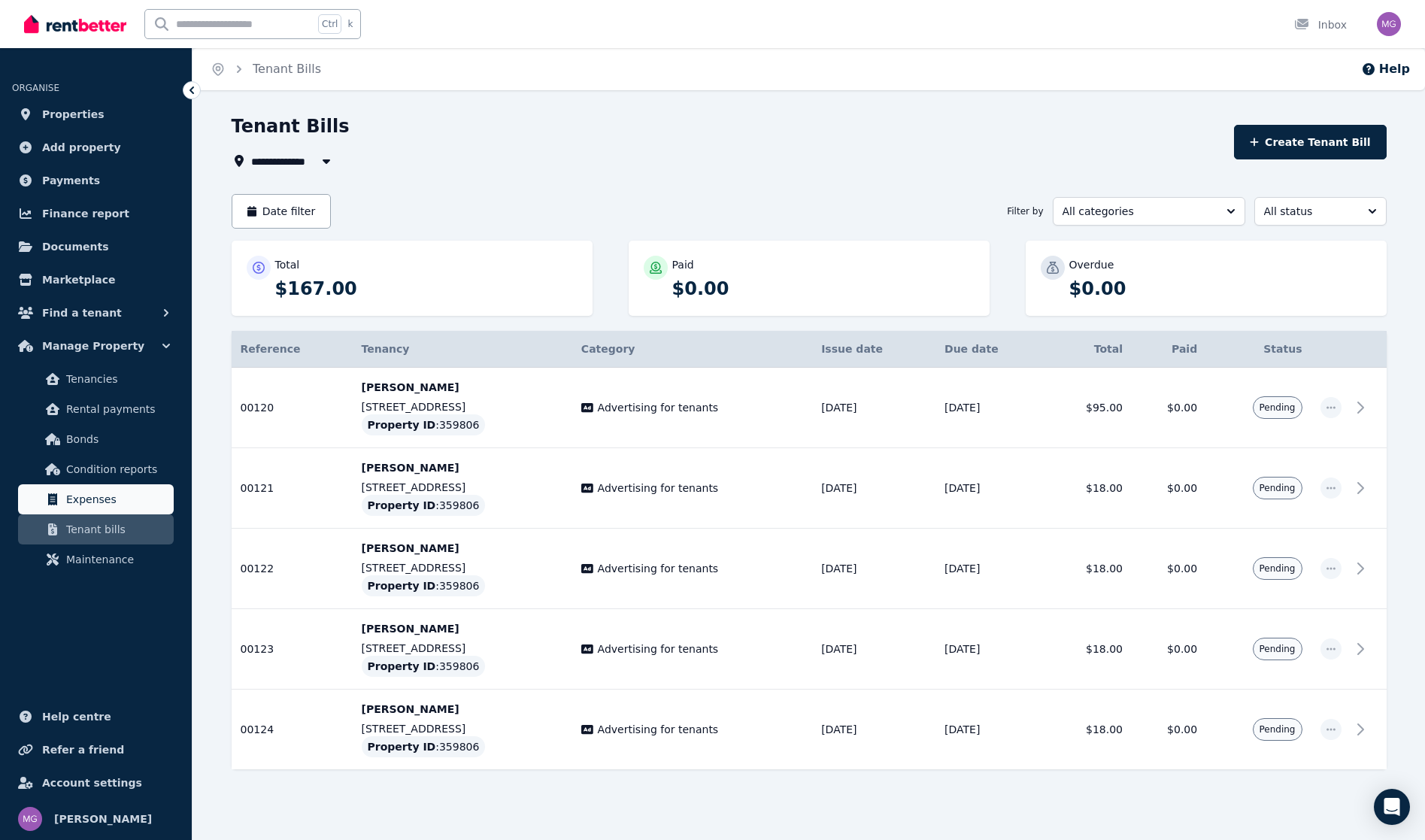
click at [93, 490] on link "Expenses" at bounding box center [96, 499] width 156 height 30
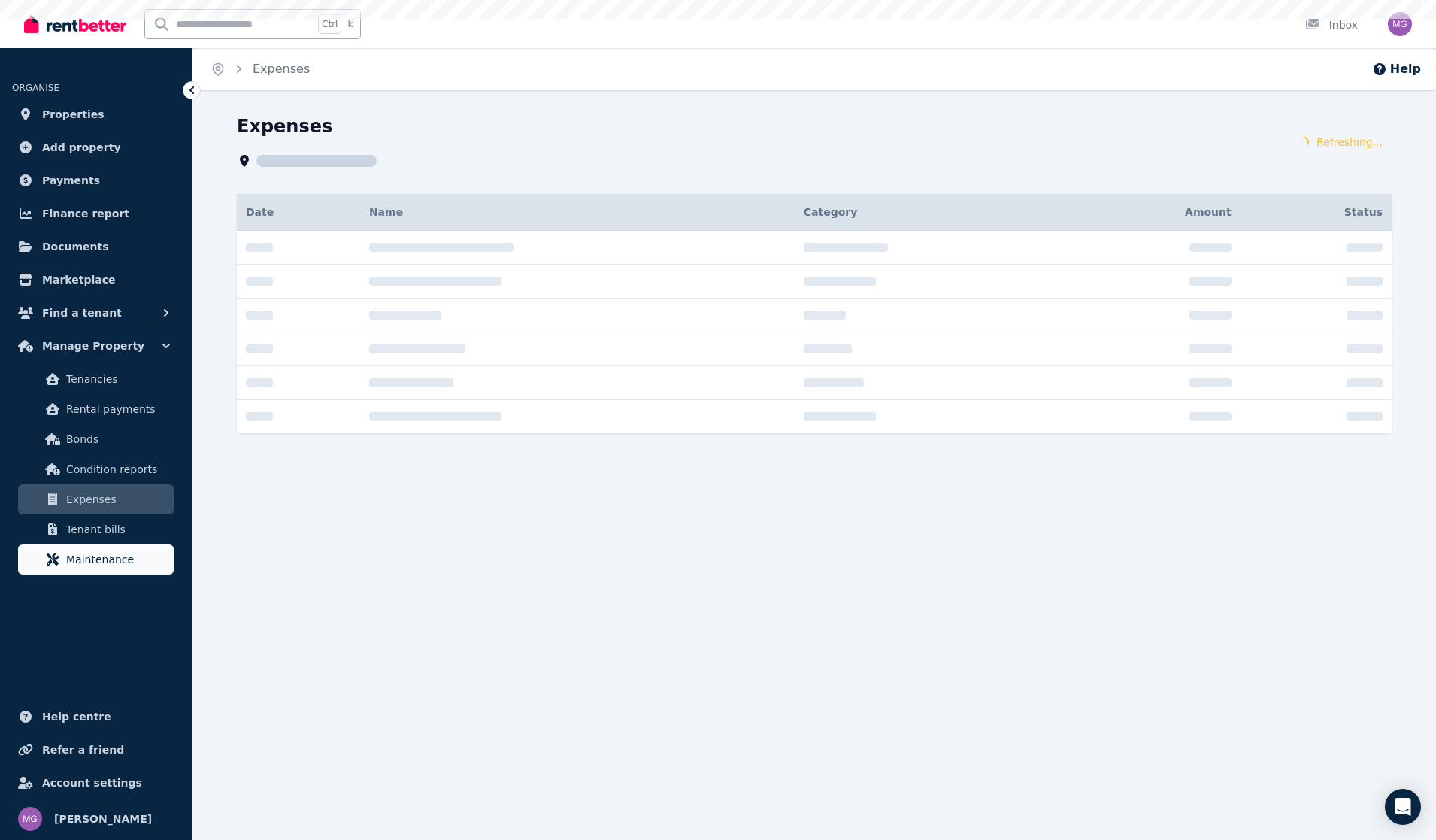
click at [83, 555] on span "Maintenance" at bounding box center [116, 559] width 101 height 18
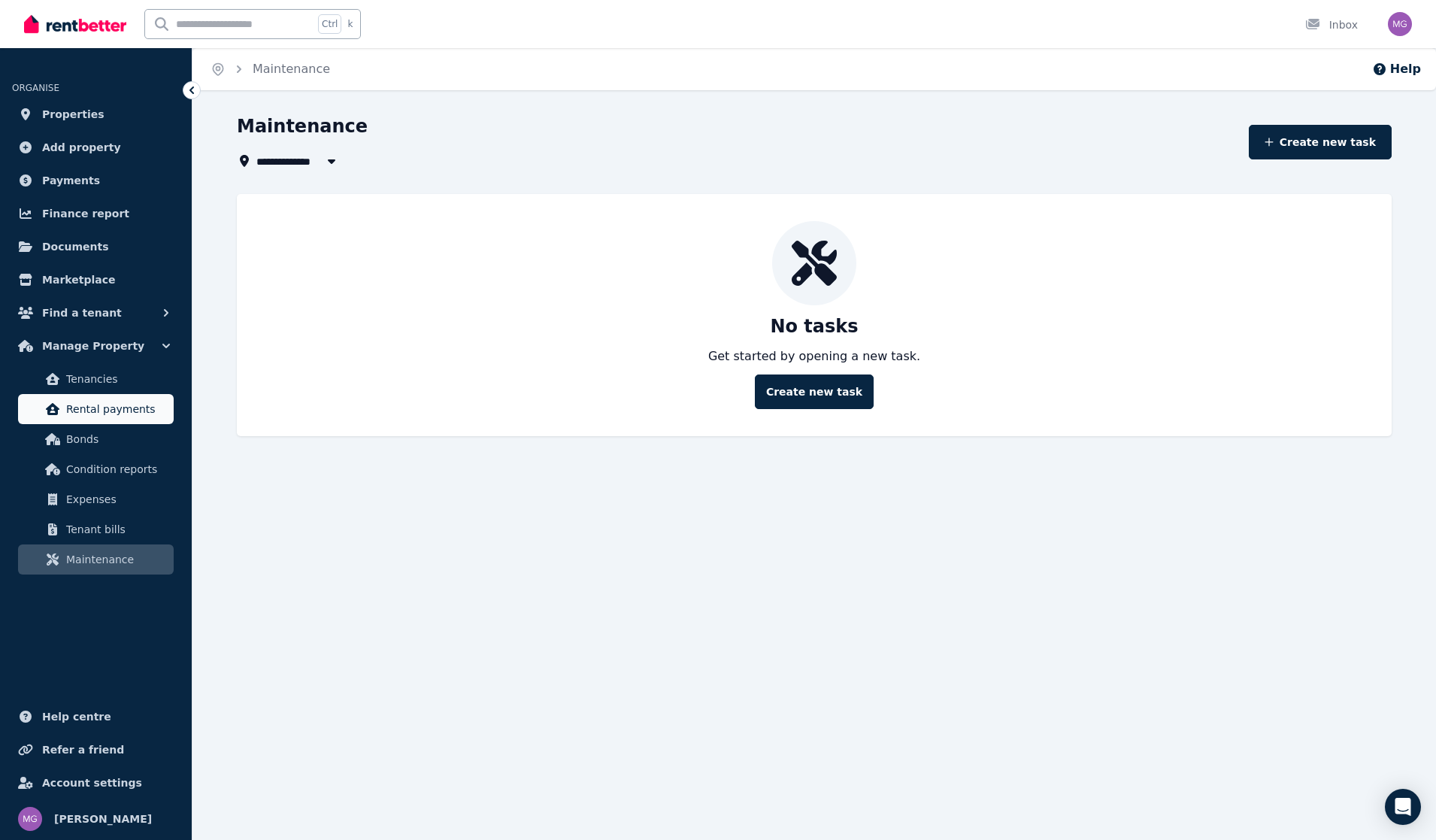
click at [87, 419] on link "Rental payments" at bounding box center [96, 408] width 156 height 30
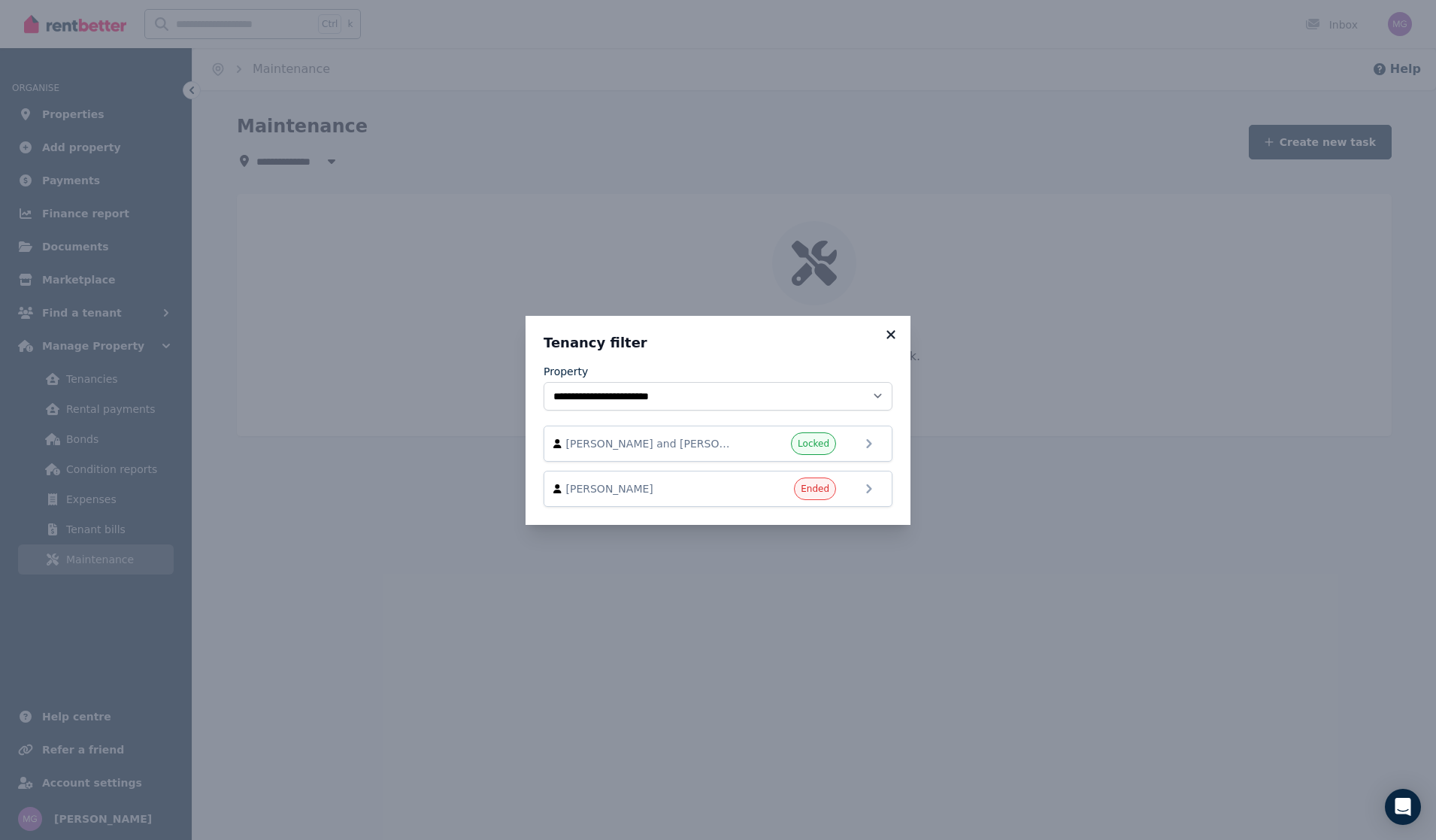
click at [889, 330] on icon at bounding box center [890, 335] width 15 height 14
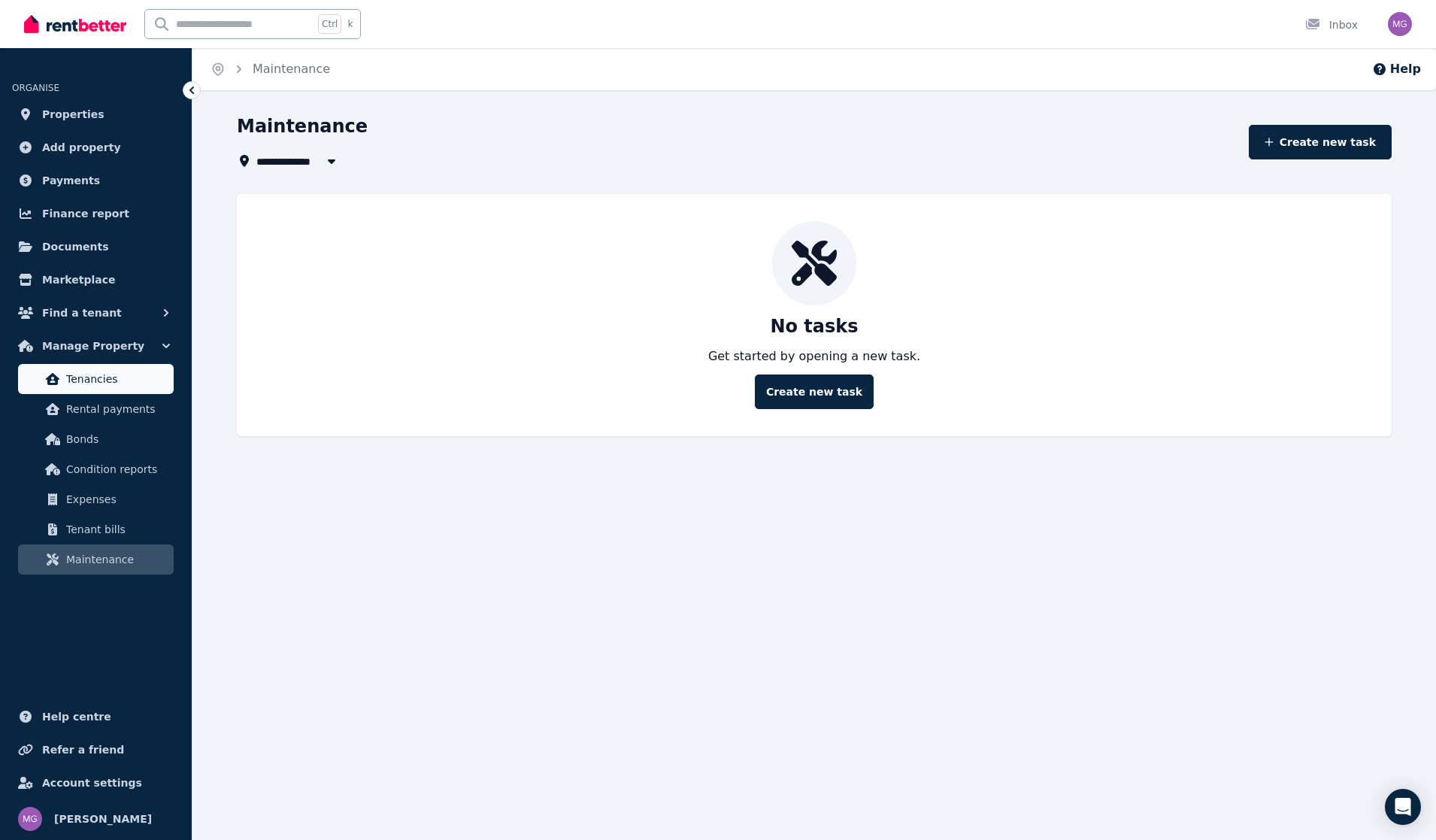
click at [82, 368] on link "Tenancies" at bounding box center [96, 379] width 156 height 30
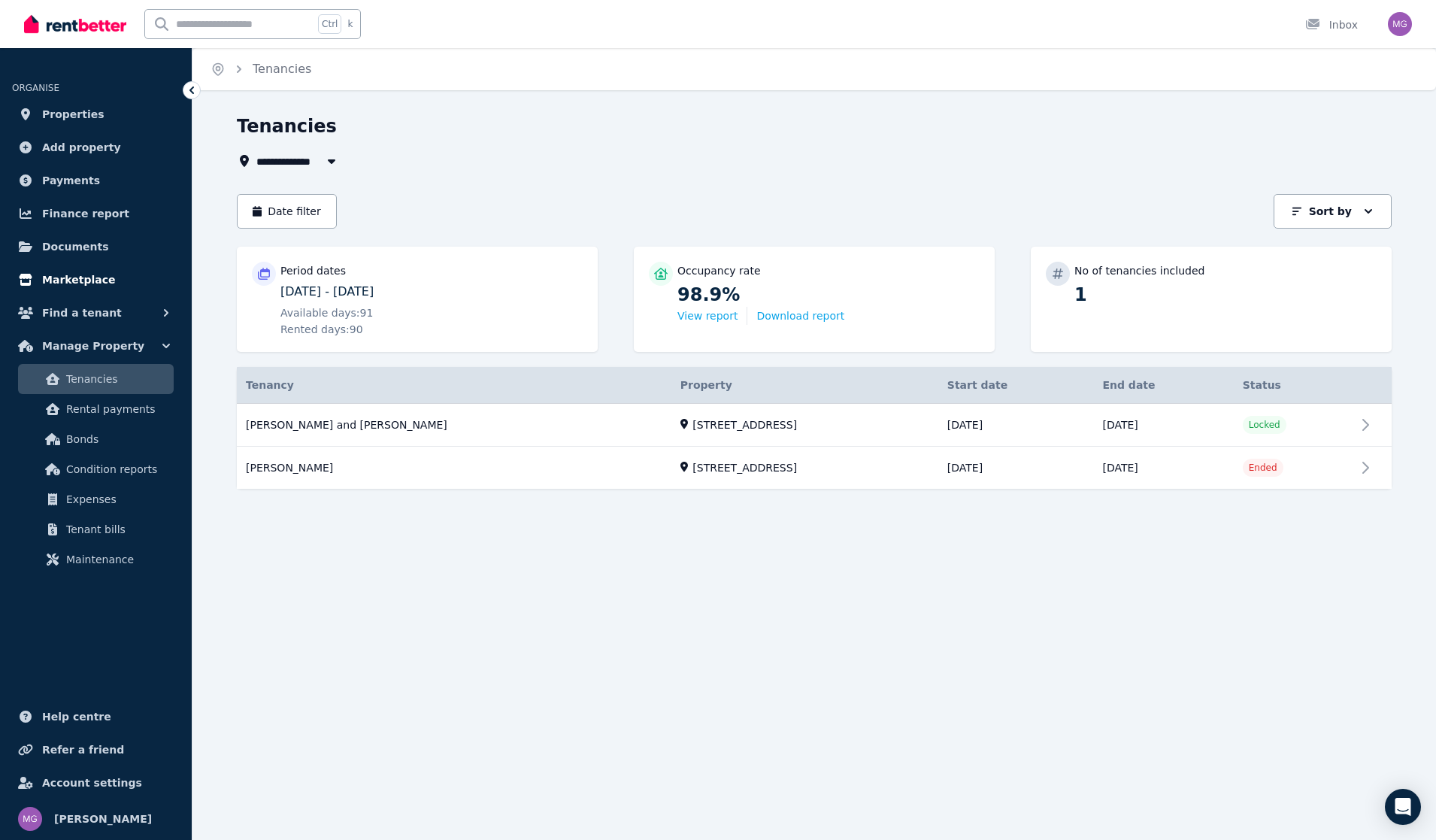
click at [93, 279] on span "Marketplace" at bounding box center [79, 279] width 73 height 18
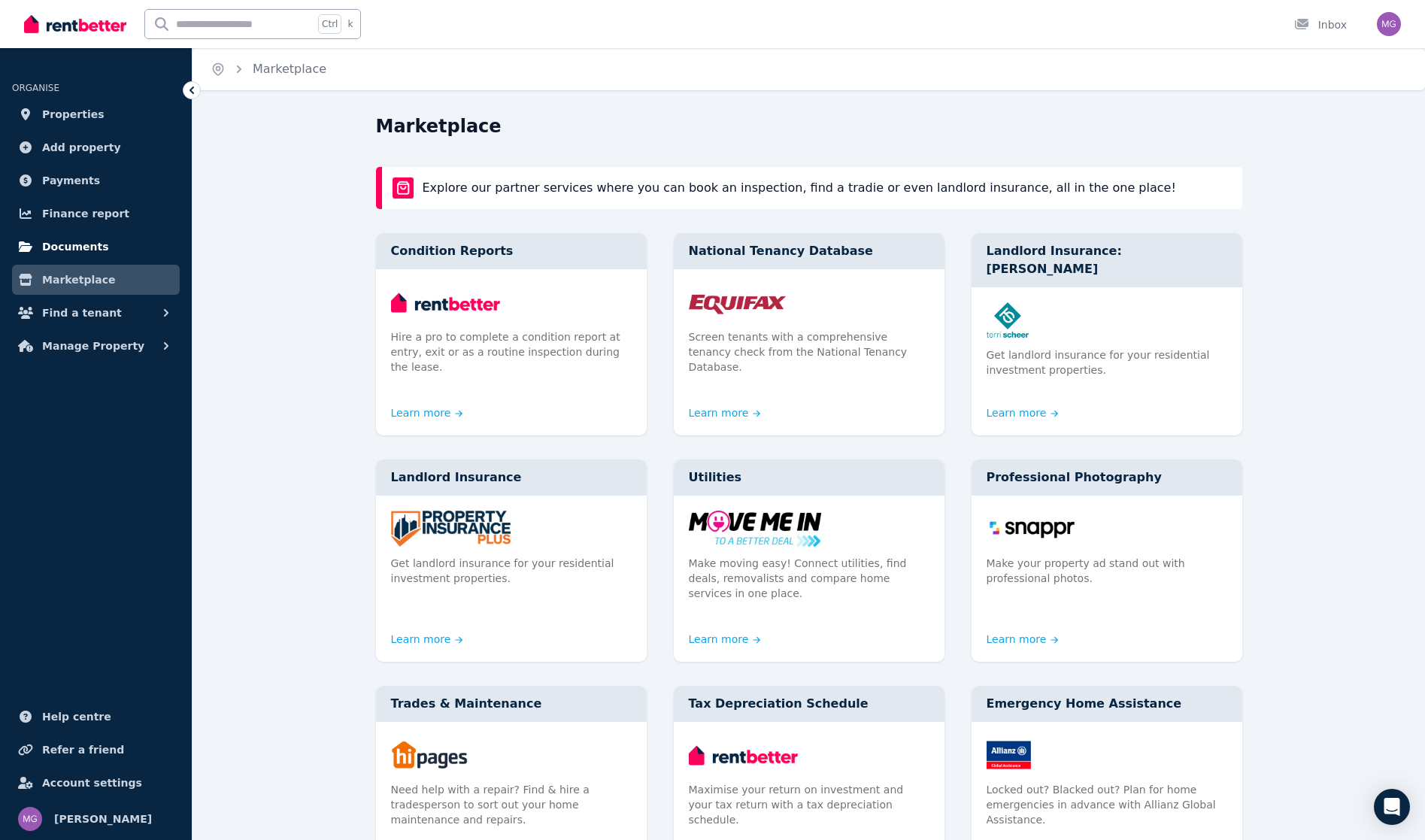
click at [81, 245] on span "Documents" at bounding box center [75, 247] width 67 height 18
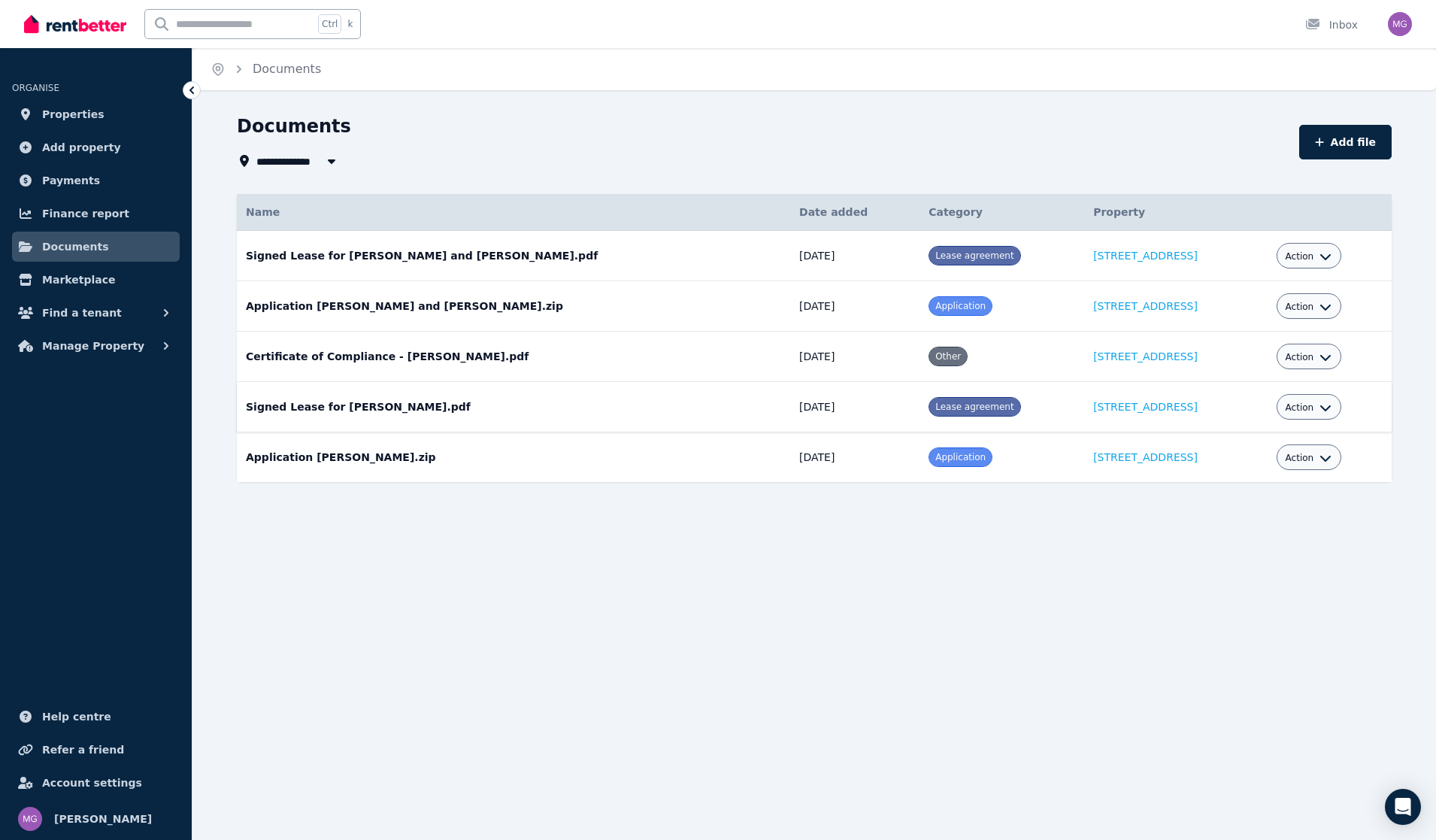
click at [1320, 410] on icon "button" at bounding box center [1325, 407] width 10 height 6
click at [1208, 446] on link "Edit" at bounding box center [1262, 441] width 144 height 27
select select "**********"
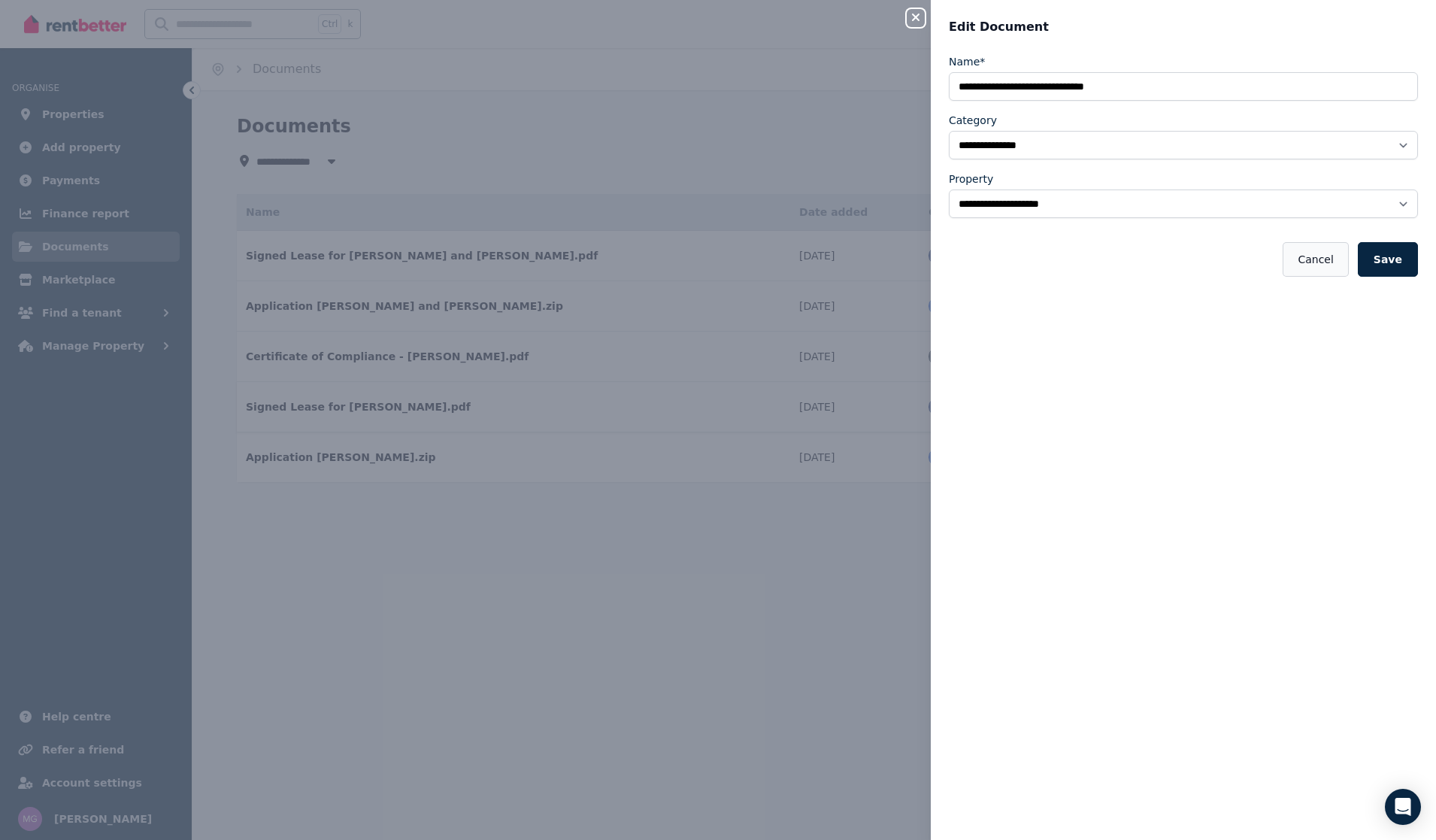
drag, startPoint x: 1323, startPoint y: 254, endPoint x: 1306, endPoint y: 257, distance: 17.3
click at [1320, 257] on button "Cancel" at bounding box center [1316, 260] width 66 height 35
select select "*****"
select select
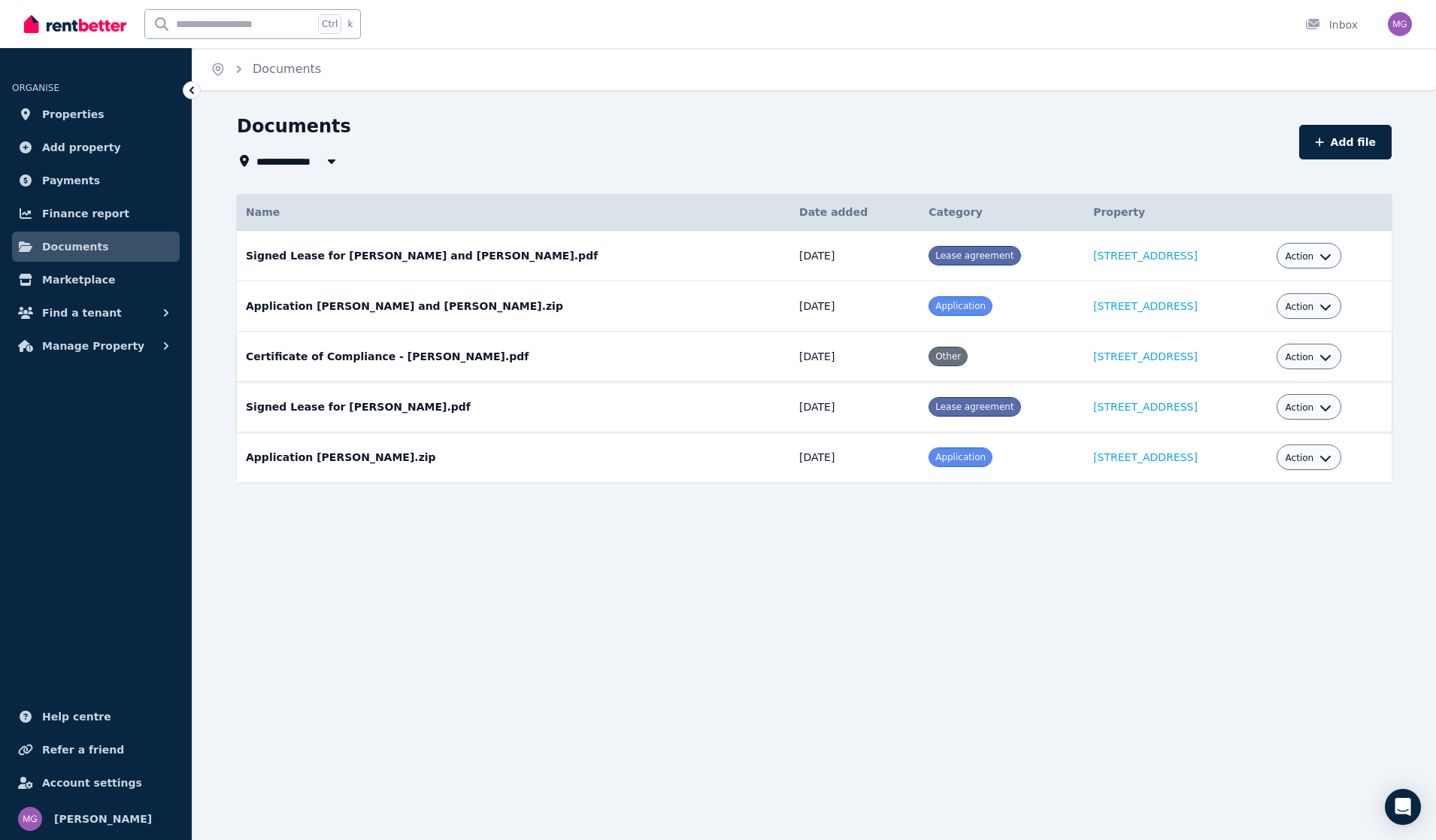
click at [1285, 356] on span "Action" at bounding box center [1299, 357] width 29 height 12
click at [1220, 414] on link "View" at bounding box center [1262, 418] width 144 height 27
